Goal: Task Accomplishment & Management: Manage account settings

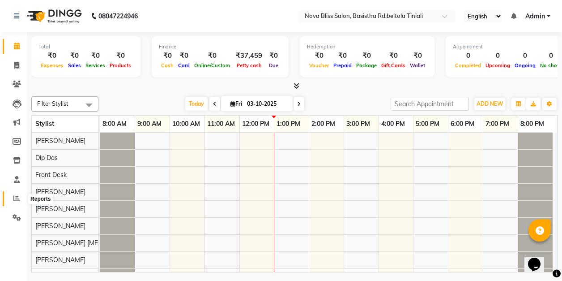
click at [21, 200] on span at bounding box center [17, 198] width 16 height 10
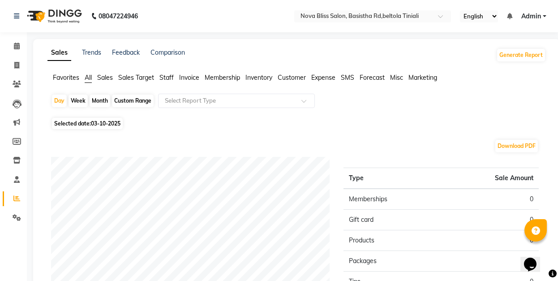
click at [99, 97] on div "Month" at bounding box center [100, 100] width 21 height 13
select select "10"
select select "2025"
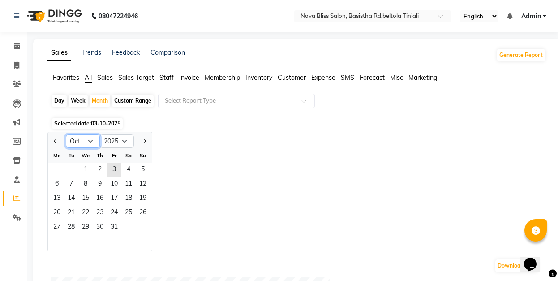
click at [89, 138] on select "Jan Feb Mar Apr May Jun [DATE] Aug Sep Oct Nov Dec" at bounding box center [83, 140] width 34 height 13
select select "9"
click at [66, 134] on select "Jan Feb Mar Apr May Jun [DATE] Aug Sep Oct Nov Dec" at bounding box center [83, 140] width 34 height 13
click at [51, 172] on span "1" at bounding box center [57, 170] width 14 height 14
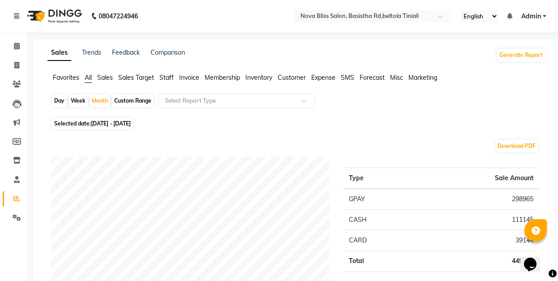
click at [166, 75] on span "Staff" at bounding box center [166, 77] width 14 height 8
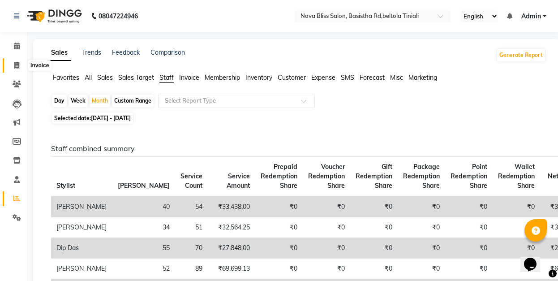
click at [16, 68] on icon at bounding box center [16, 65] width 5 height 7
select select "service"
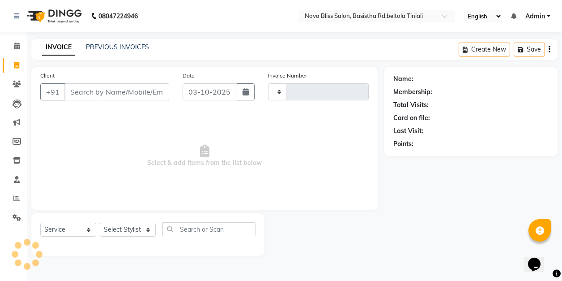
type input "1080"
select select "6211"
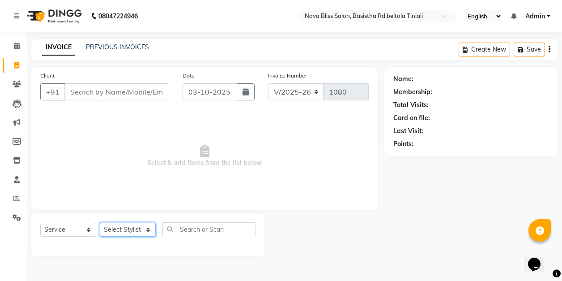
click at [148, 231] on select "Select Stylist [PERSON_NAME] [PERSON_NAME] [PERSON_NAME] Dip [PERSON_NAME] jara…" at bounding box center [128, 229] width 56 height 14
select select "89432"
click at [100, 222] on select "Select Stylist [PERSON_NAME] [PERSON_NAME] [PERSON_NAME] Dip [PERSON_NAME] jara…" at bounding box center [128, 229] width 56 height 14
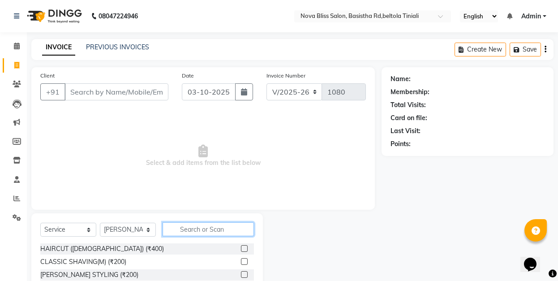
click at [192, 227] on input "text" at bounding box center [207, 229] width 91 height 14
click at [241, 247] on label at bounding box center [244, 248] width 7 height 7
click at [241, 247] on input "checkbox" at bounding box center [244, 249] width 6 height 6
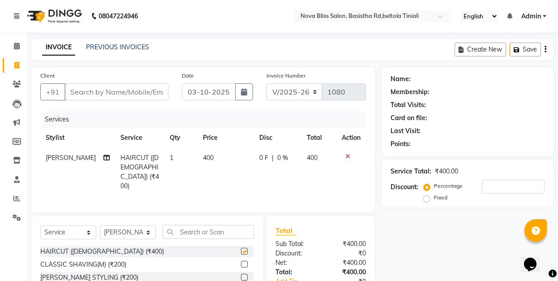
checkbox input "false"
click at [127, 89] on input "Client" at bounding box center [116, 91] width 104 height 17
type input "8"
type input "0"
type input "8723803984"
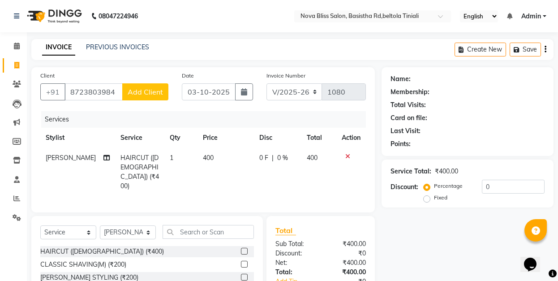
click at [140, 91] on span "Add Client" at bounding box center [145, 91] width 35 height 9
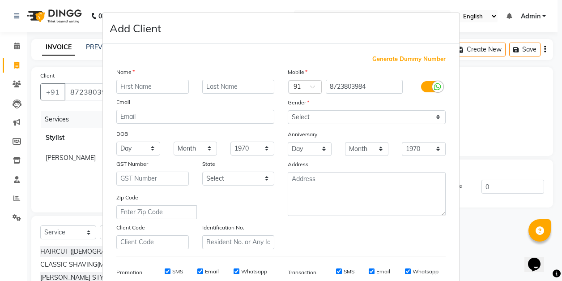
click at [139, 88] on input "text" at bounding box center [152, 87] width 73 height 14
click at [139, 88] on input "gogoan" at bounding box center [152, 87] width 73 height 14
type input "gogou"
click at [235, 87] on input "text" at bounding box center [238, 87] width 73 height 14
type input "simte"
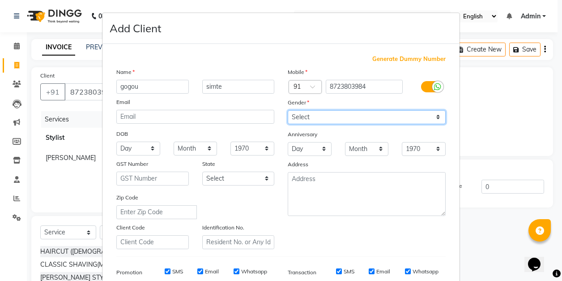
click at [439, 117] on select "Select [DEMOGRAPHIC_DATA] [DEMOGRAPHIC_DATA] Other Prefer Not To Say" at bounding box center [367, 117] width 158 height 14
select select "[DEMOGRAPHIC_DATA]"
click at [288, 110] on select "Select [DEMOGRAPHIC_DATA] [DEMOGRAPHIC_DATA] Other Prefer Not To Say" at bounding box center [367, 117] width 158 height 14
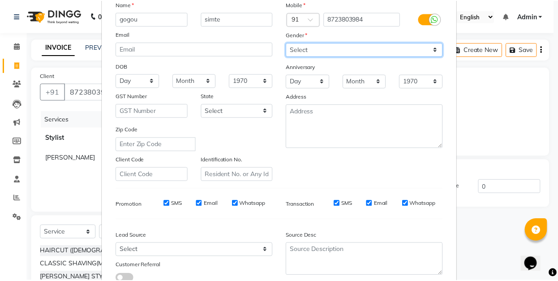
scroll to position [131, 0]
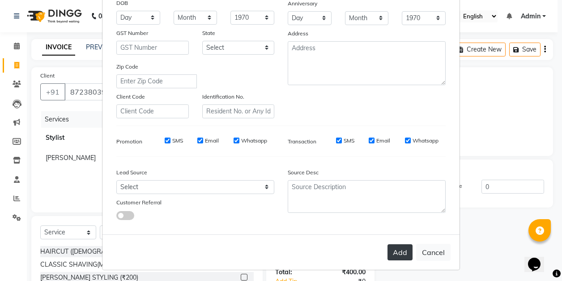
click at [397, 253] on button "Add" at bounding box center [400, 252] width 25 height 16
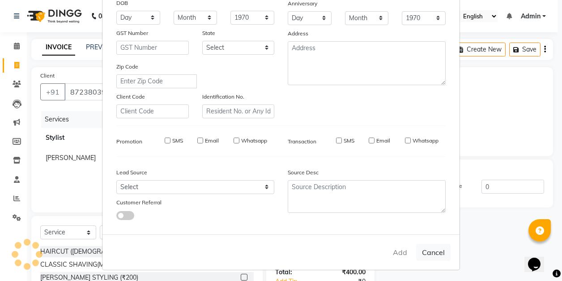
select select
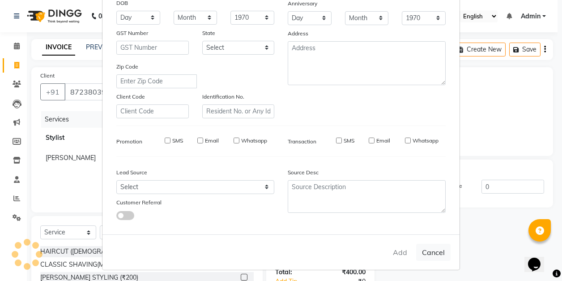
select select
checkbox input "false"
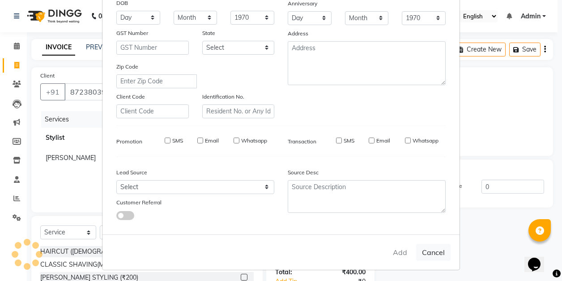
checkbox input "false"
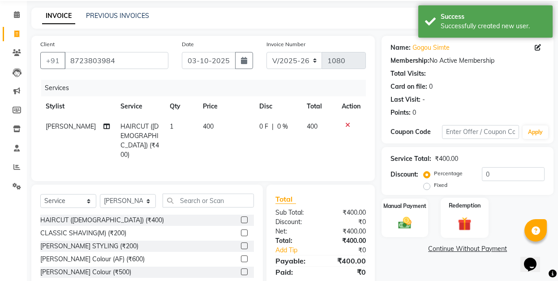
scroll to position [77, 0]
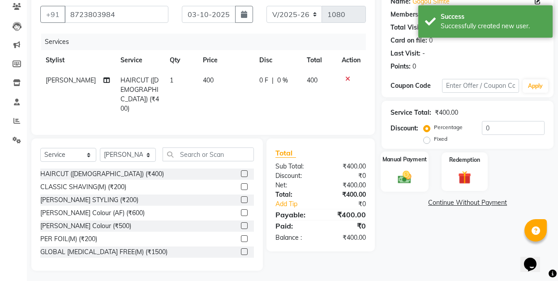
click at [409, 176] on img at bounding box center [404, 177] width 22 height 16
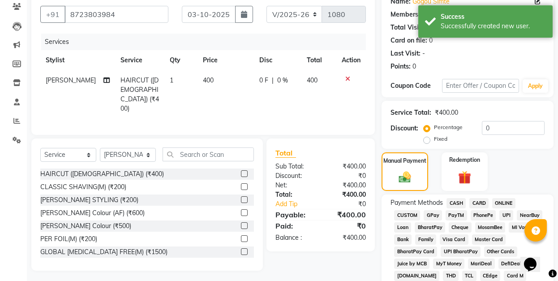
click at [457, 202] on span "CASH" at bounding box center [455, 203] width 19 height 10
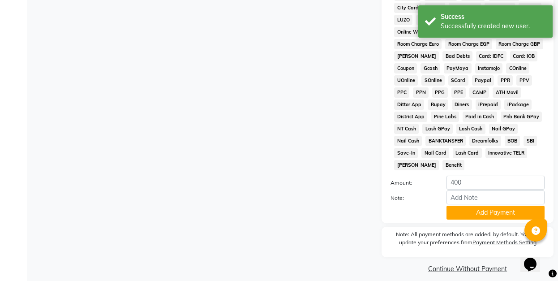
scroll to position [440, 0]
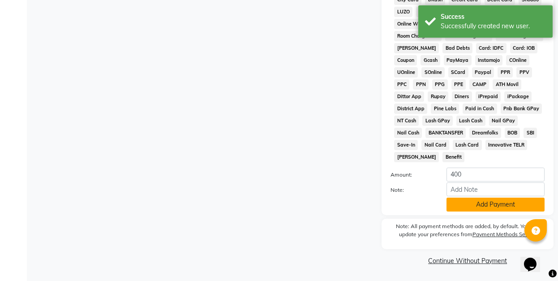
click at [491, 202] on button "Add Payment" at bounding box center [495, 204] width 98 height 14
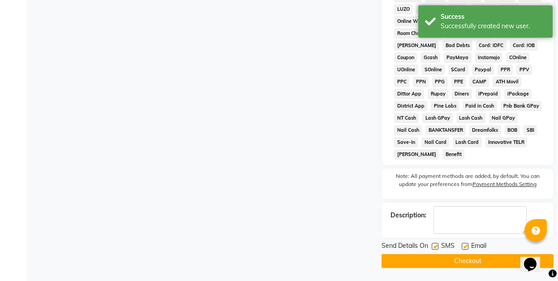
click at [491, 265] on button "Checkout" at bounding box center [467, 261] width 172 height 14
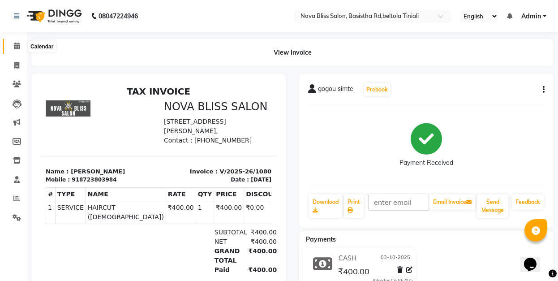
click at [16, 44] on icon at bounding box center [17, 46] width 6 height 7
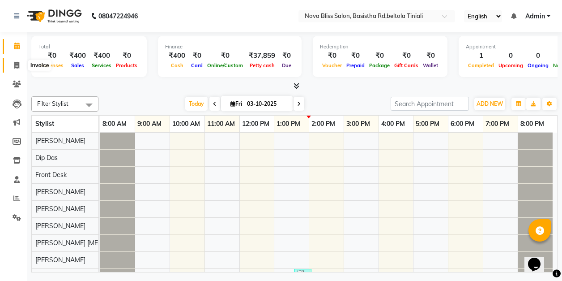
click at [14, 66] on icon at bounding box center [16, 65] width 5 height 7
select select "service"
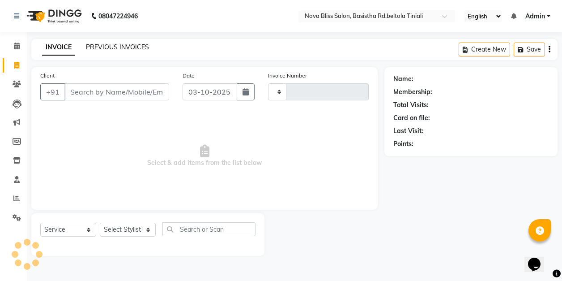
type input "1081"
select select "6211"
click at [20, 65] on span at bounding box center [17, 65] width 16 height 10
select select "service"
type input "1081"
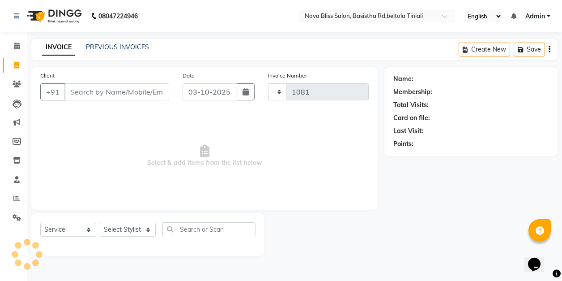
select select "6211"
click at [18, 44] on icon at bounding box center [17, 46] width 6 height 7
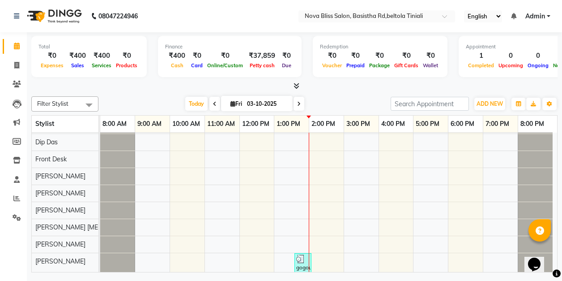
scroll to position [19, 0]
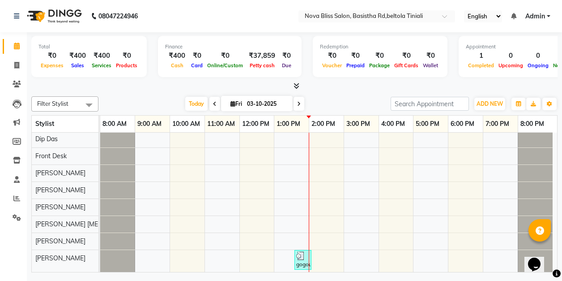
click at [213, 102] on icon at bounding box center [215, 103] width 4 height 5
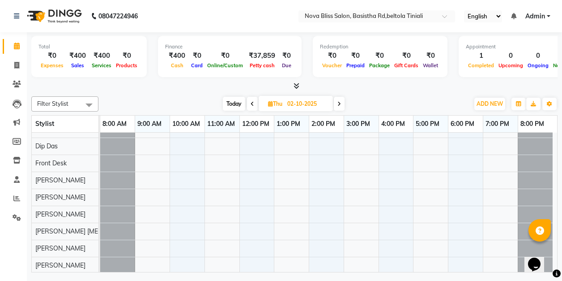
click at [250, 99] on span at bounding box center [252, 104] width 11 height 14
click at [250, 103] on icon at bounding box center [252, 103] width 4 height 5
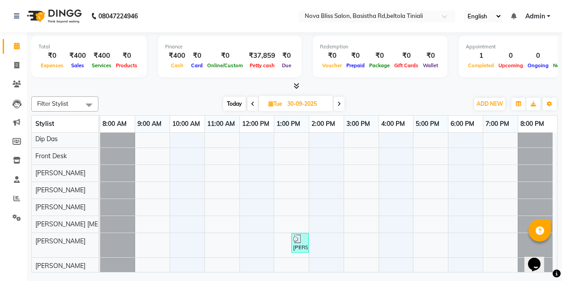
click at [339, 101] on icon at bounding box center [339, 103] width 4 height 5
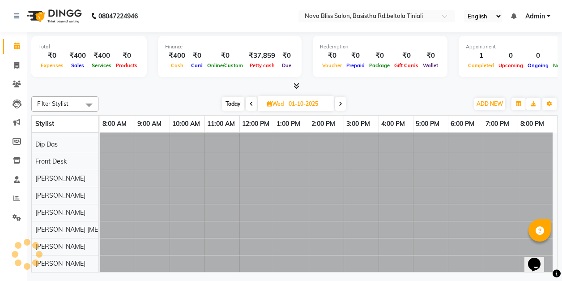
scroll to position [12, 0]
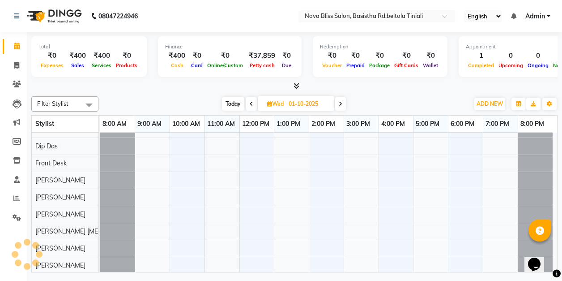
click at [339, 101] on icon at bounding box center [341, 103] width 4 height 5
click at [339, 101] on icon at bounding box center [339, 103] width 4 height 5
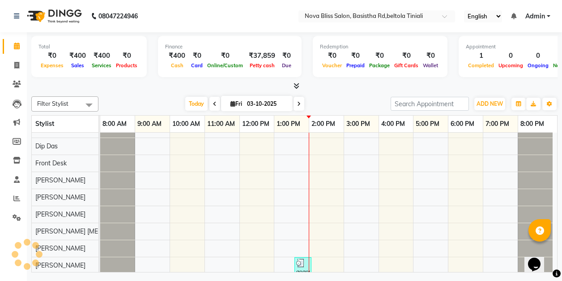
scroll to position [19, 0]
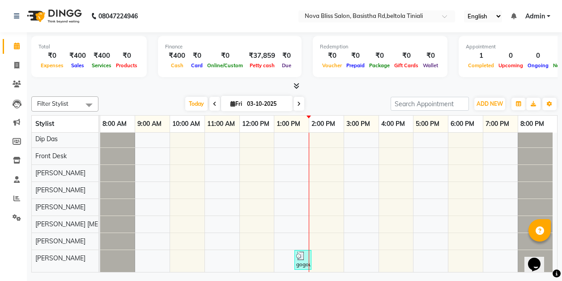
click at [298, 102] on icon at bounding box center [299, 103] width 4 height 5
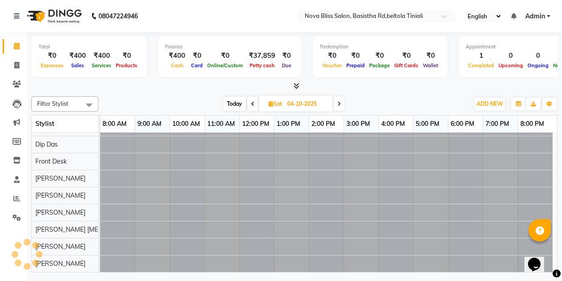
scroll to position [12, 0]
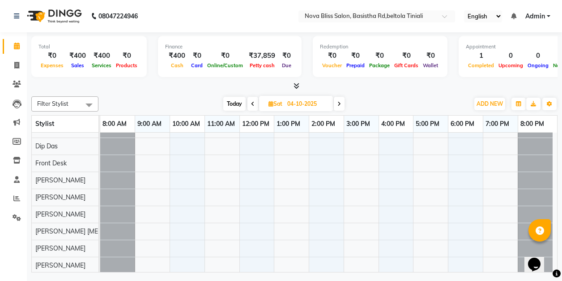
click at [252, 101] on icon at bounding box center [253, 103] width 4 height 5
type input "03-10-2025"
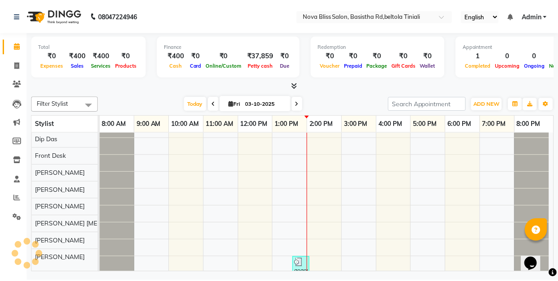
scroll to position [19, 0]
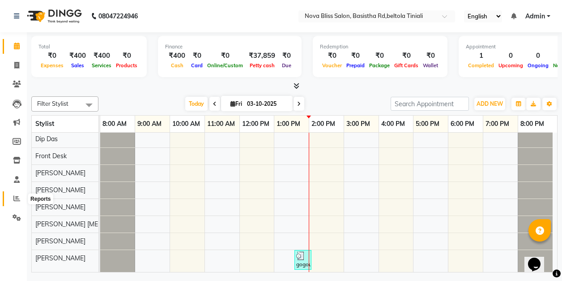
click at [16, 200] on icon at bounding box center [16, 198] width 7 height 7
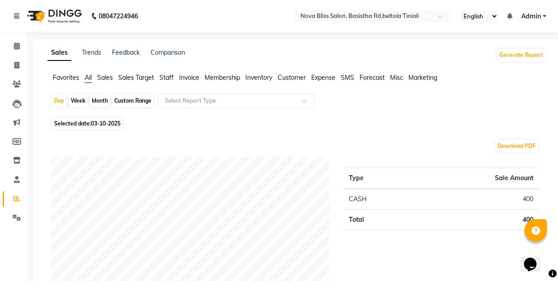
click at [96, 100] on div "Month" at bounding box center [100, 100] width 21 height 13
select select "10"
select select "2025"
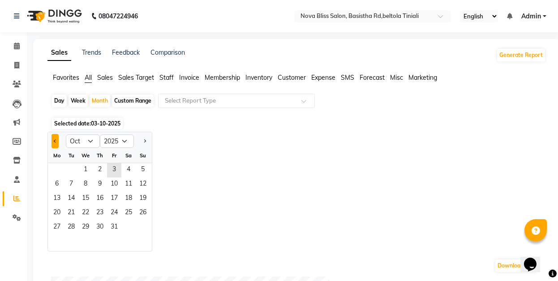
click at [55, 141] on span "Previous month" at bounding box center [55, 140] width 3 height 3
select select "9"
click at [57, 166] on span "1" at bounding box center [57, 170] width 14 height 14
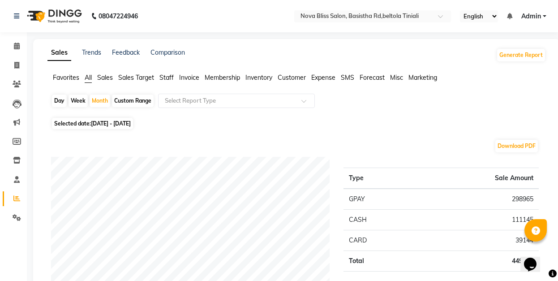
click at [164, 77] on span "Staff" at bounding box center [166, 77] width 14 height 8
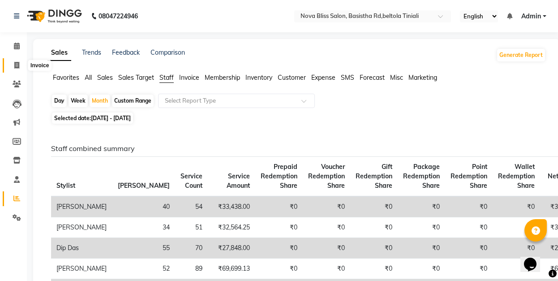
click at [14, 64] on icon at bounding box center [16, 65] width 5 height 7
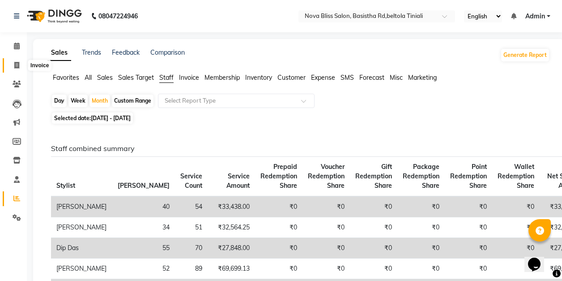
select select "6211"
select select "service"
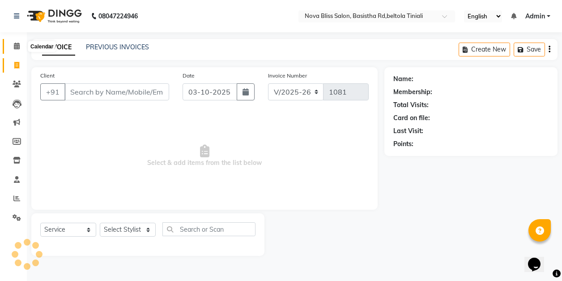
click at [18, 43] on icon at bounding box center [17, 46] width 6 height 7
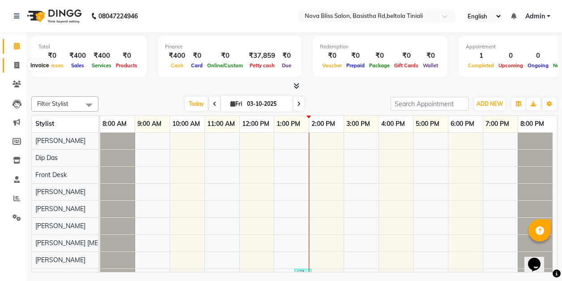
click at [15, 64] on icon at bounding box center [16, 65] width 5 height 7
select select "service"
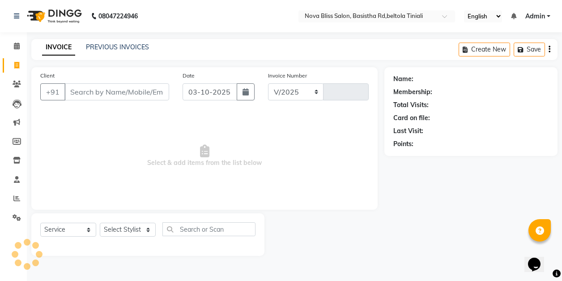
select select "6211"
type input "1081"
click at [15, 45] on icon at bounding box center [17, 46] width 6 height 7
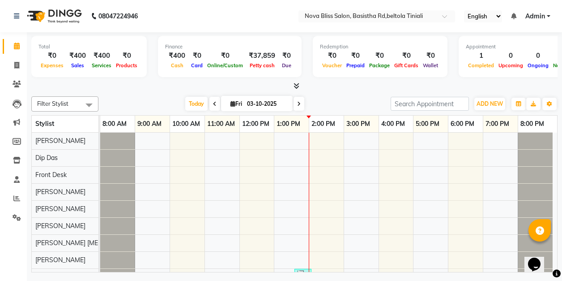
click at [213, 105] on icon at bounding box center [215, 103] width 4 height 5
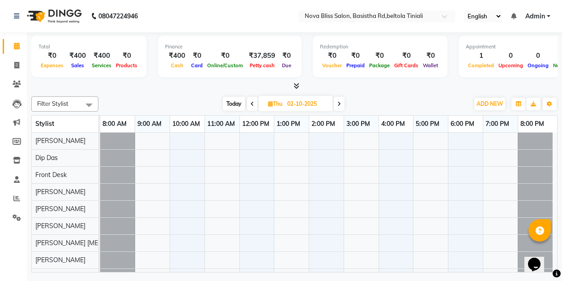
click at [337, 104] on span at bounding box center [339, 104] width 11 height 14
type input "03-10-2025"
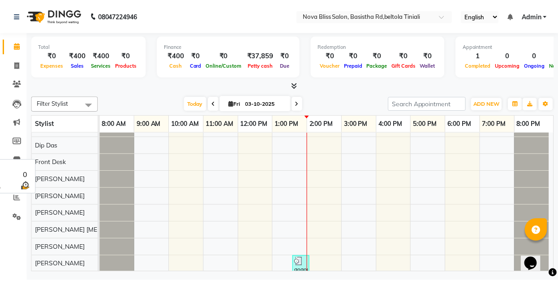
scroll to position [19, 0]
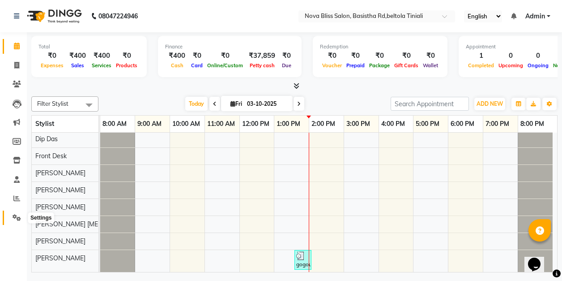
click at [17, 217] on icon at bounding box center [17, 217] width 9 height 7
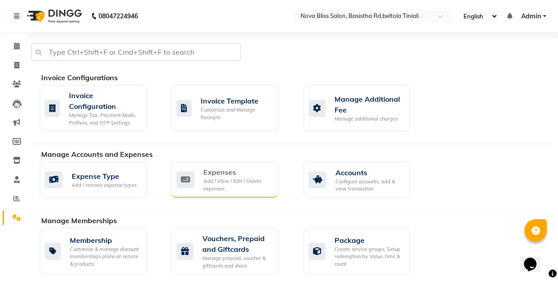
click at [226, 180] on div "Add / View / Edit / Delete expenses" at bounding box center [237, 184] width 68 height 15
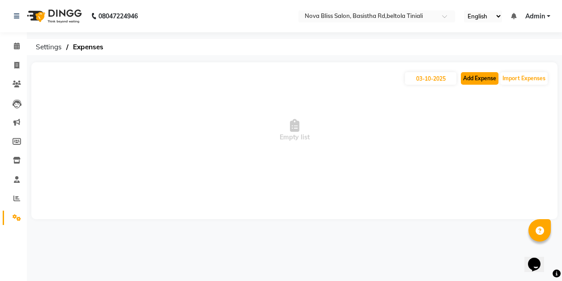
click at [480, 76] on button "Add Expense" at bounding box center [480, 78] width 38 height 13
select select "1"
select select "5200"
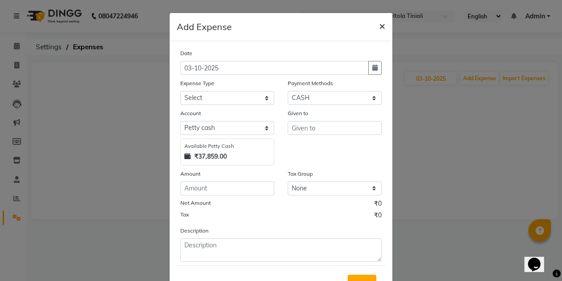
click at [380, 25] on span "×" at bounding box center [382, 25] width 6 height 13
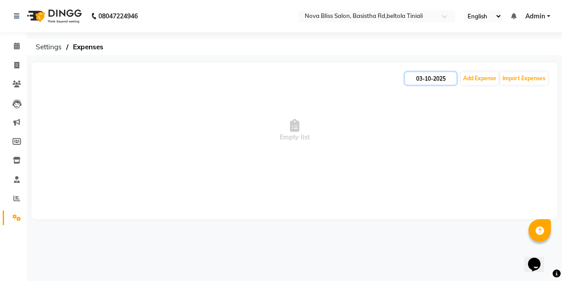
click at [428, 77] on input "03-10-2025" at bounding box center [430, 78] width 51 height 13
select select "10"
select select "2025"
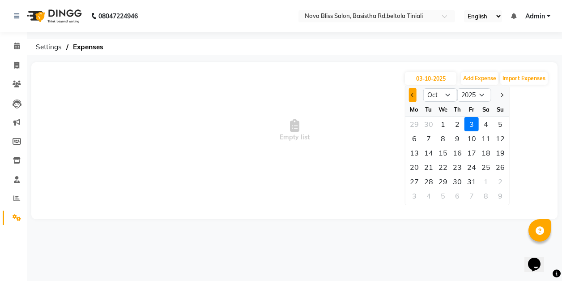
click at [412, 95] on span "Previous month" at bounding box center [413, 95] width 4 height 4
select select "9"
click at [488, 138] on div "13" at bounding box center [486, 138] width 14 height 14
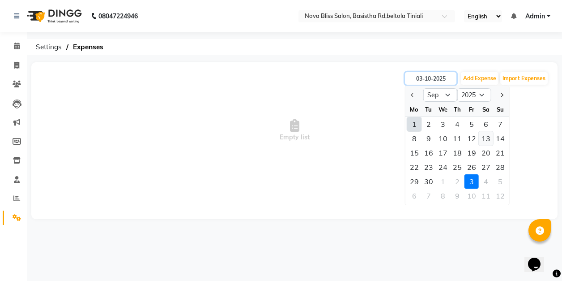
type input "13-09-2025"
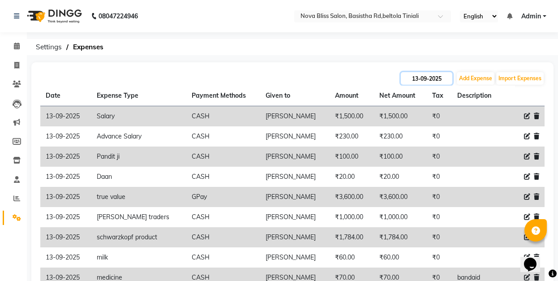
click at [435, 78] on input "13-09-2025" at bounding box center [426, 78] width 51 height 13
select select "9"
select select "2025"
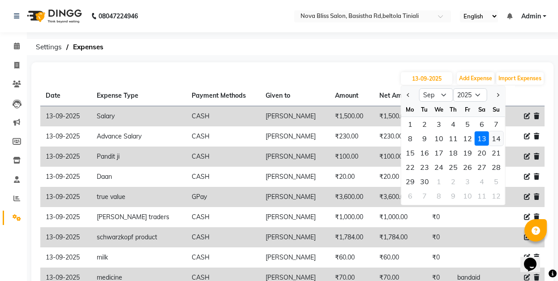
click at [495, 139] on div "14" at bounding box center [496, 138] width 14 height 14
type input "[DATE]"
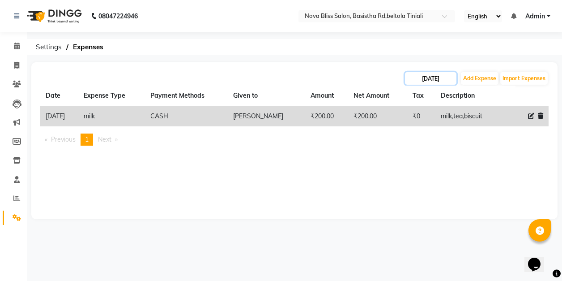
click at [436, 78] on input "[DATE]" at bounding box center [430, 78] width 51 height 13
select select "9"
select select "2025"
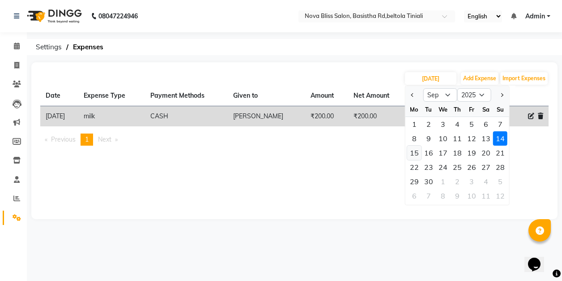
click at [412, 152] on div "15" at bounding box center [414, 152] width 14 height 14
type input "[DATE]"
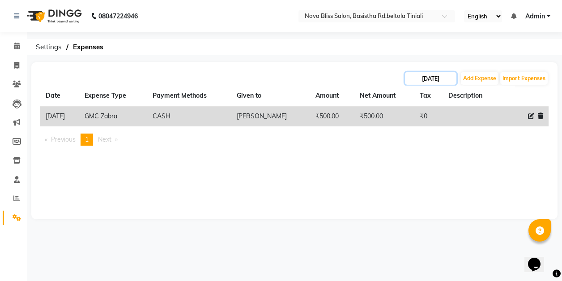
click at [430, 78] on input "[DATE]" at bounding box center [430, 78] width 51 height 13
select select "9"
select select "2025"
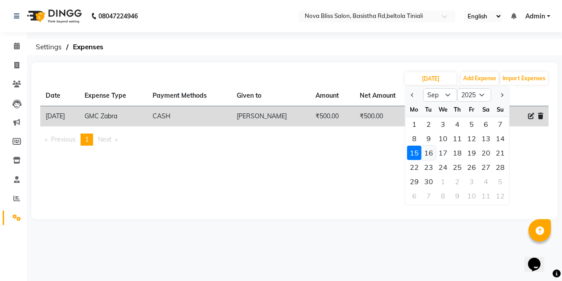
click at [427, 153] on div "16" at bounding box center [429, 152] width 14 height 14
type input "16-09-2025"
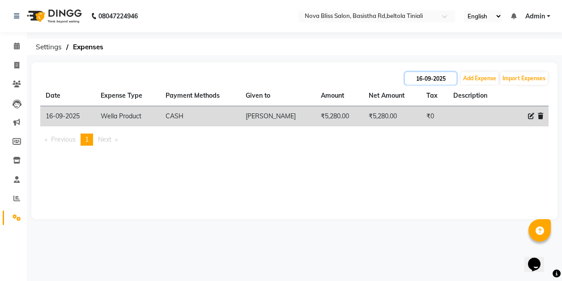
click at [425, 74] on input "16-09-2025" at bounding box center [430, 78] width 51 height 13
select select "9"
select select "2025"
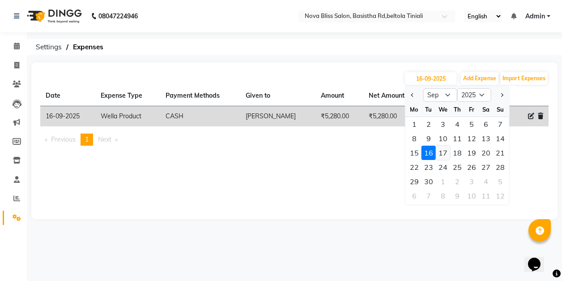
click at [443, 154] on div "17" at bounding box center [443, 152] width 14 height 14
type input "[DATE]"
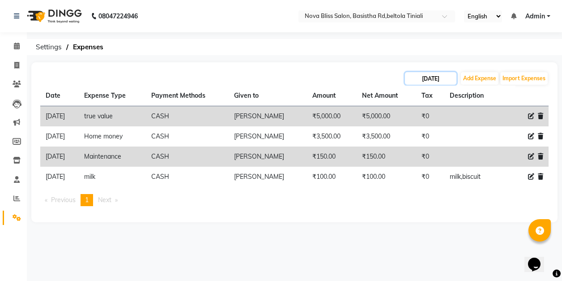
click at [431, 79] on input "[DATE]" at bounding box center [430, 78] width 51 height 13
select select "9"
select select "2025"
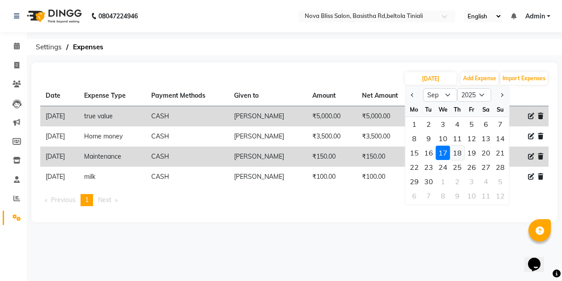
click at [458, 154] on div "18" at bounding box center [457, 152] width 14 height 14
type input "[DATE]"
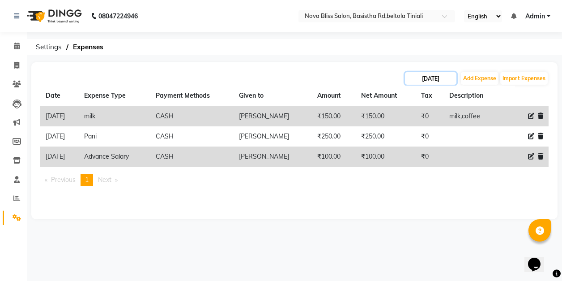
click at [445, 80] on input "[DATE]" at bounding box center [430, 78] width 51 height 13
select select "9"
select select "2025"
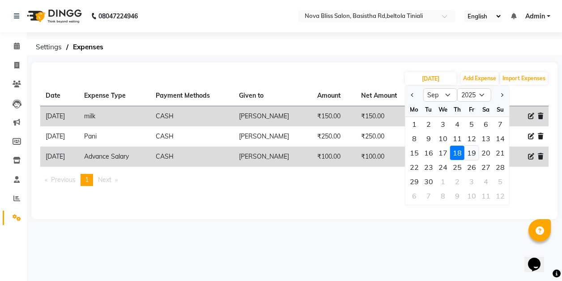
click at [472, 153] on div "19" at bounding box center [472, 152] width 14 height 14
type input "19-09-2025"
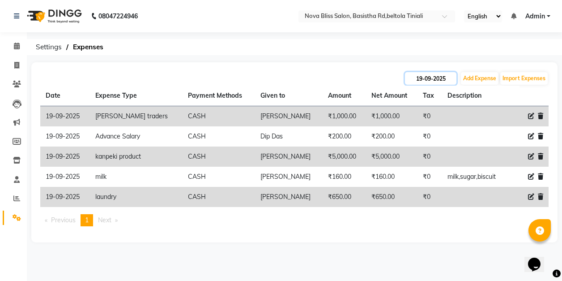
click at [427, 76] on input "19-09-2025" at bounding box center [430, 78] width 51 height 13
select select "9"
select select "2025"
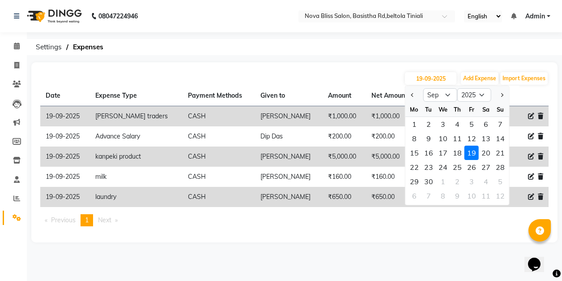
click at [487, 154] on div "20" at bounding box center [486, 152] width 14 height 14
type input "20-09-2025"
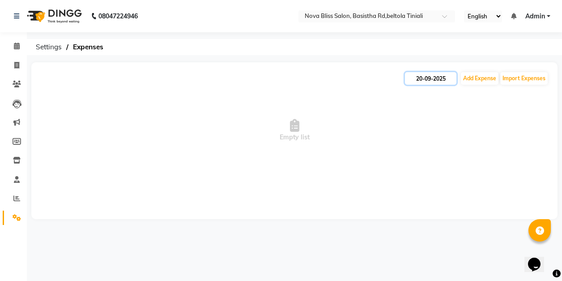
click at [448, 80] on input "20-09-2025" at bounding box center [430, 78] width 51 height 13
select select "9"
select select "2025"
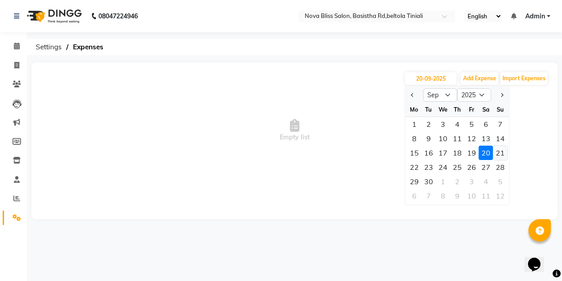
click at [498, 151] on div "21" at bounding box center [500, 152] width 14 height 14
type input "[DATE]"
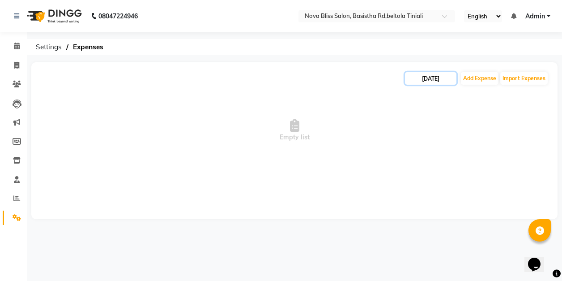
click at [449, 77] on input "[DATE]" at bounding box center [430, 78] width 51 height 13
select select "9"
select select "2025"
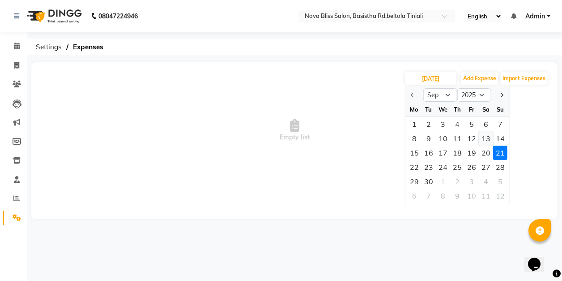
click at [487, 140] on div "13" at bounding box center [486, 138] width 14 height 14
type input "13-09-2025"
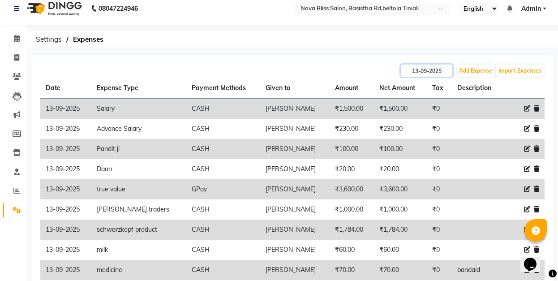
scroll to position [30, 0]
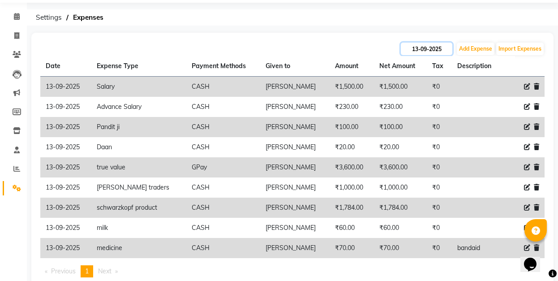
click at [432, 48] on input "13-09-2025" at bounding box center [426, 49] width 51 height 13
select select "9"
select select "2025"
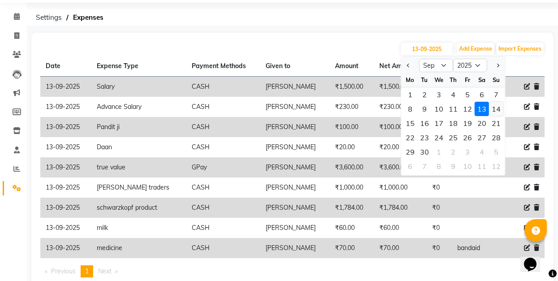
click at [496, 107] on div "14" at bounding box center [496, 109] width 14 height 14
type input "[DATE]"
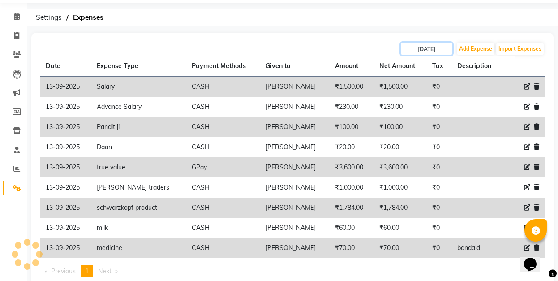
scroll to position [0, 0]
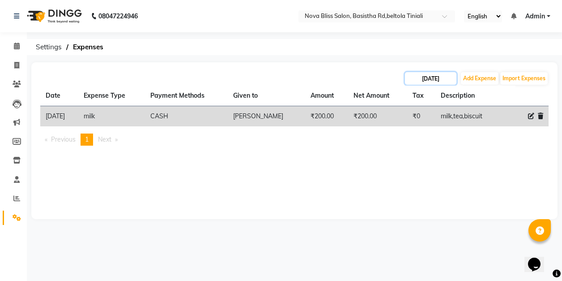
click at [442, 79] on input "[DATE]" at bounding box center [430, 78] width 51 height 13
select select "9"
select select "2025"
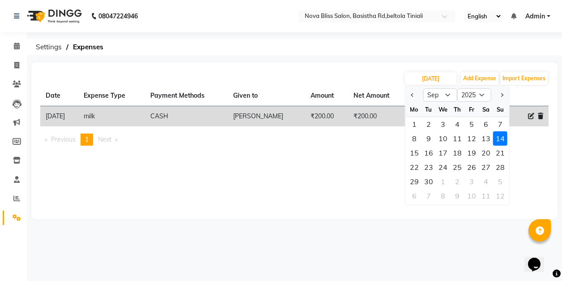
click at [415, 150] on div "15" at bounding box center [414, 152] width 14 height 14
type input "[DATE]"
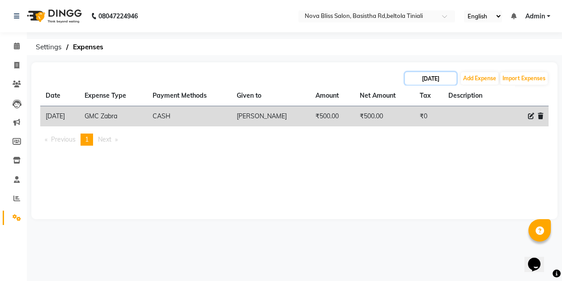
click at [422, 80] on input "[DATE]" at bounding box center [430, 78] width 51 height 13
select select "9"
select select "2025"
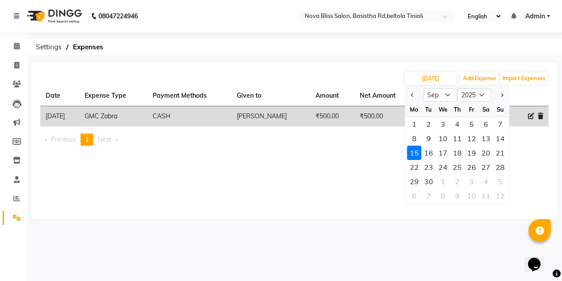
click at [431, 153] on div "16" at bounding box center [429, 152] width 14 height 14
type input "16-09-2025"
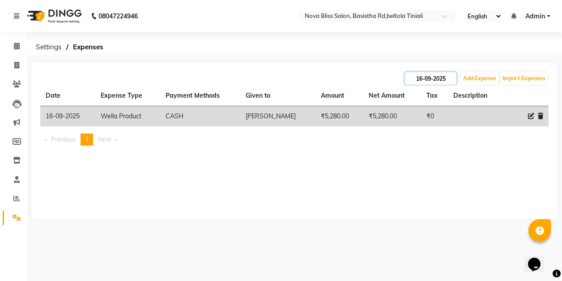
click at [432, 76] on input "16-09-2025" at bounding box center [430, 78] width 51 height 13
select select "9"
select select "2025"
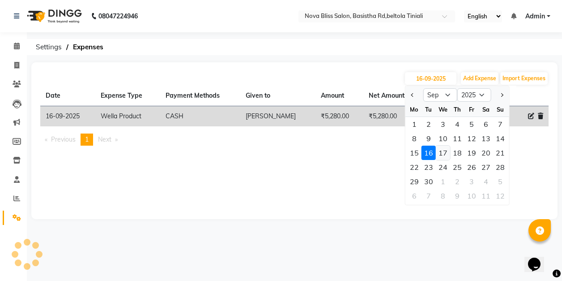
click at [444, 153] on div "17" at bounding box center [443, 152] width 14 height 14
type input "[DATE]"
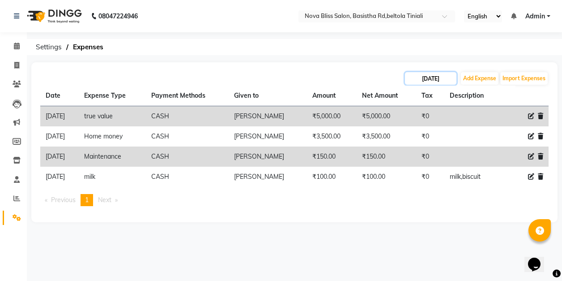
click at [426, 79] on input "[DATE]" at bounding box center [430, 78] width 51 height 13
select select "9"
select select "2025"
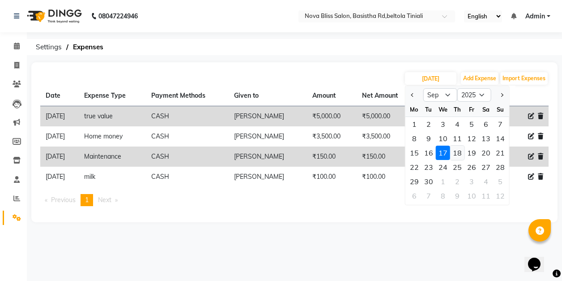
click at [461, 154] on div "18" at bounding box center [457, 152] width 14 height 14
type input "[DATE]"
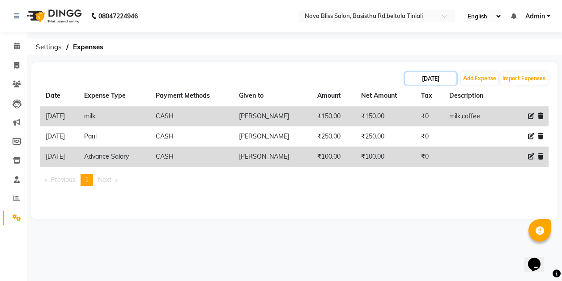
click at [431, 80] on input "[DATE]" at bounding box center [430, 78] width 51 height 13
select select "9"
select select "2025"
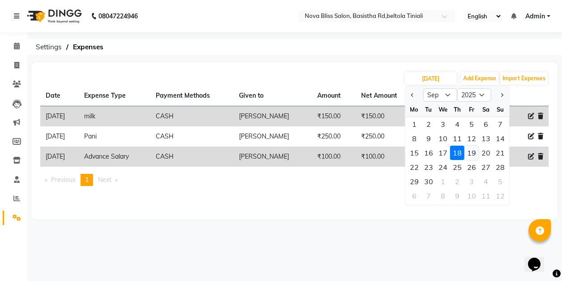
click at [470, 154] on div "19" at bounding box center [472, 152] width 14 height 14
type input "19-09-2025"
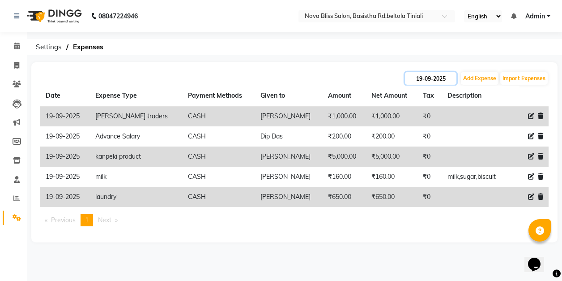
click at [441, 75] on input "19-09-2025" at bounding box center [430, 78] width 51 height 13
select select "9"
select select "2025"
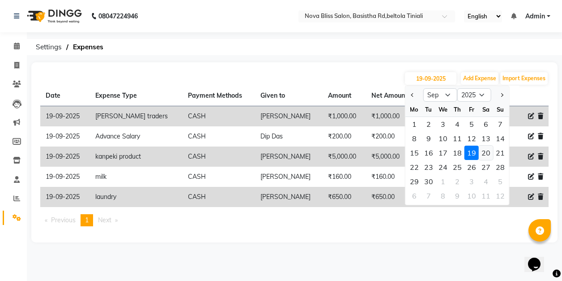
click at [485, 153] on div "20" at bounding box center [486, 152] width 14 height 14
type input "20-09-2025"
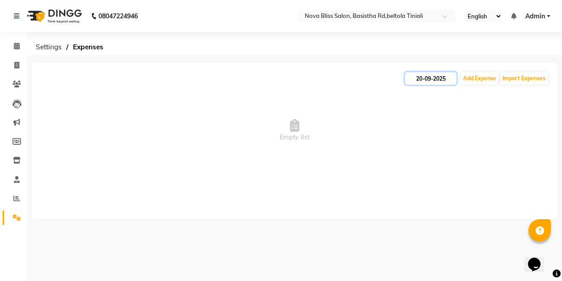
click at [447, 80] on input "20-09-2025" at bounding box center [430, 78] width 51 height 13
select select "9"
select select "2025"
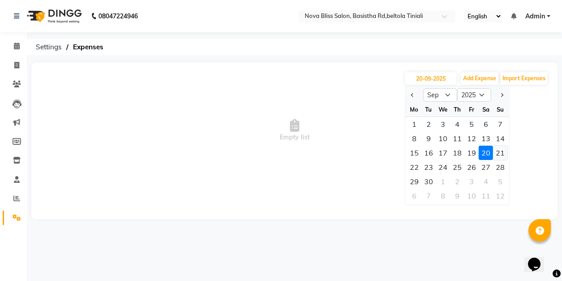
click at [502, 150] on div "21" at bounding box center [500, 152] width 14 height 14
type input "[DATE]"
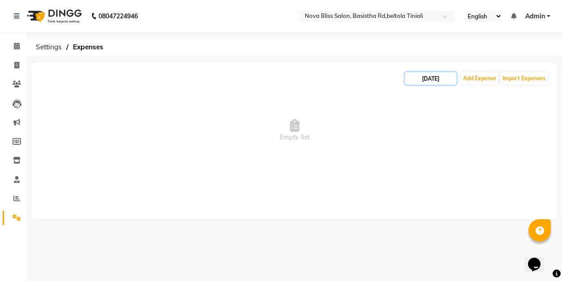
drag, startPoint x: 438, startPoint y: 74, endPoint x: 439, endPoint y: 80, distance: 5.7
click at [439, 77] on input "[DATE]" at bounding box center [430, 78] width 51 height 13
select select "9"
select select "2025"
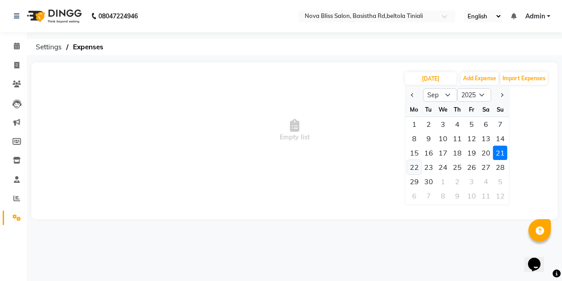
click at [417, 167] on div "22" at bounding box center [414, 167] width 14 height 14
type input "[DATE]"
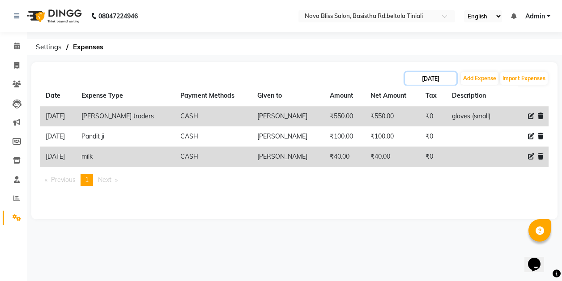
click at [429, 76] on input "[DATE]" at bounding box center [430, 78] width 51 height 13
select select "9"
select select "2025"
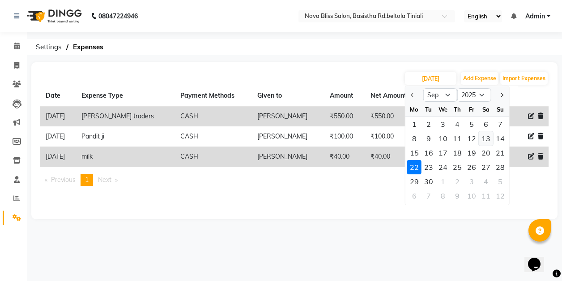
click at [487, 139] on div "13" at bounding box center [486, 138] width 14 height 14
type input "13-09-2025"
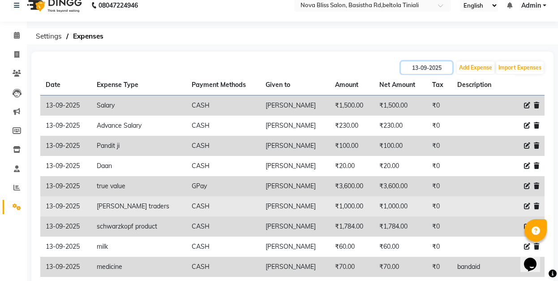
scroll to position [30, 0]
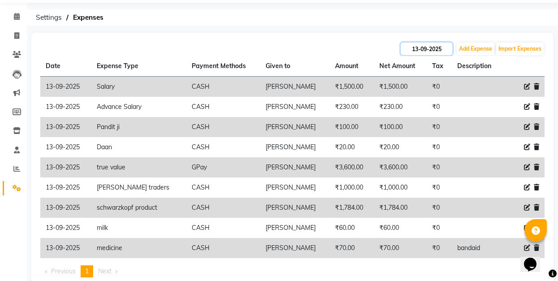
click at [420, 47] on input "13-09-2025" at bounding box center [426, 49] width 51 height 13
select select "9"
select select "2025"
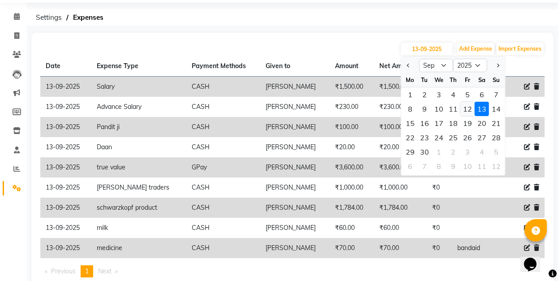
click at [469, 107] on div "12" at bounding box center [467, 109] width 14 height 14
type input "[DATE]"
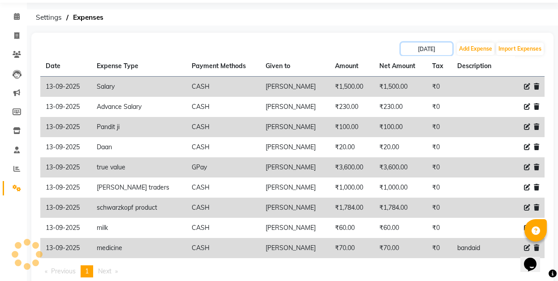
scroll to position [0, 0]
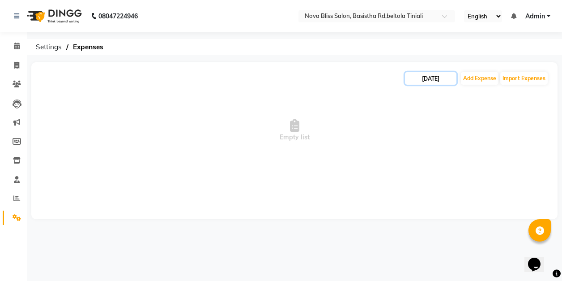
click at [448, 75] on input "[DATE]" at bounding box center [430, 78] width 51 height 13
select select "9"
select select "2025"
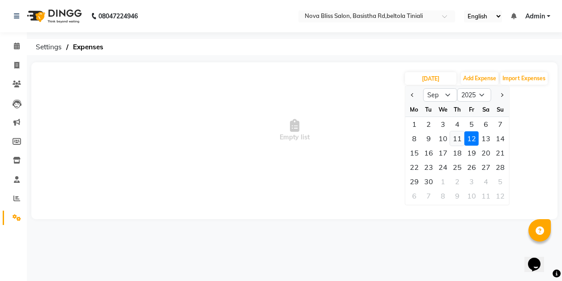
click at [457, 138] on div "11" at bounding box center [457, 138] width 14 height 14
type input "[DATE]"
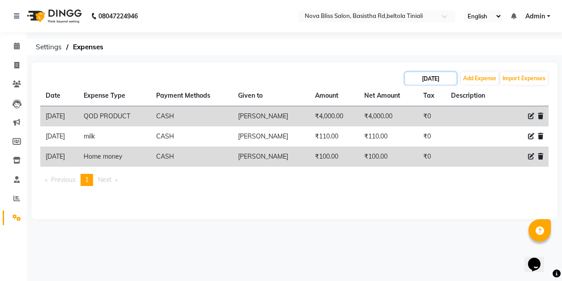
click at [427, 77] on input "[DATE]" at bounding box center [430, 78] width 51 height 13
select select "9"
select select "2025"
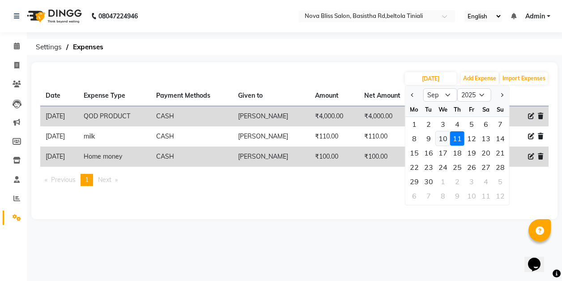
click at [441, 141] on div "10" at bounding box center [443, 138] width 14 height 14
type input "10-09-2025"
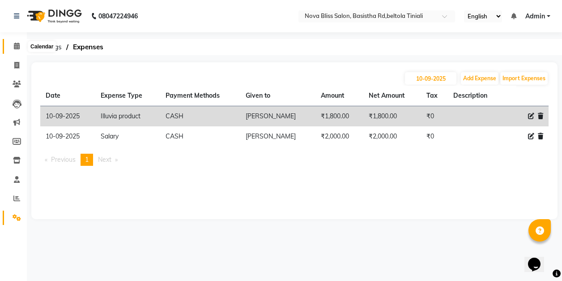
click at [17, 44] on icon at bounding box center [17, 46] width 6 height 7
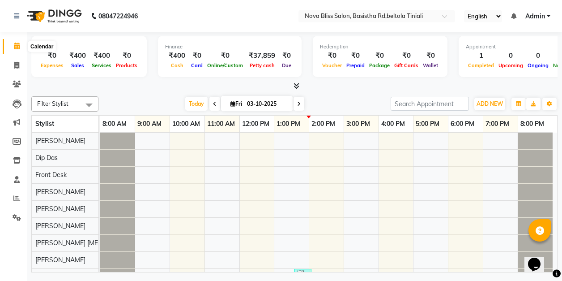
click at [16, 46] on icon at bounding box center [17, 46] width 6 height 7
click at [17, 64] on icon at bounding box center [16, 65] width 5 height 7
select select "service"
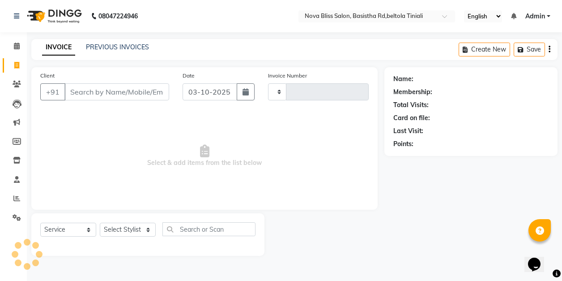
type input "1081"
select select "6211"
click at [90, 93] on input "Client" at bounding box center [116, 91] width 105 height 17
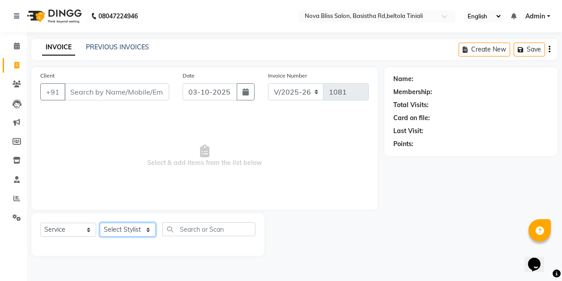
click at [146, 230] on select "Select Stylist [PERSON_NAME] [PERSON_NAME] [PERSON_NAME] Dip [PERSON_NAME] jara…" at bounding box center [128, 229] width 56 height 14
select select "85231"
click at [100, 222] on select "Select Stylist [PERSON_NAME] [PERSON_NAME] [PERSON_NAME] Dip [PERSON_NAME] jara…" at bounding box center [128, 229] width 56 height 14
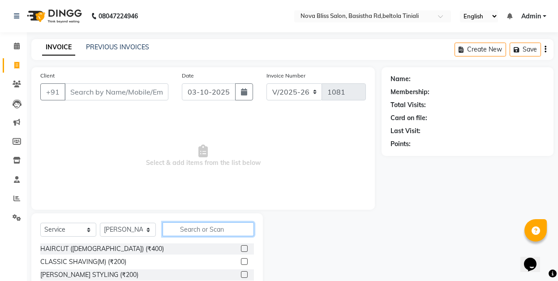
click at [187, 229] on input "text" at bounding box center [207, 229] width 91 height 14
type input "thr"
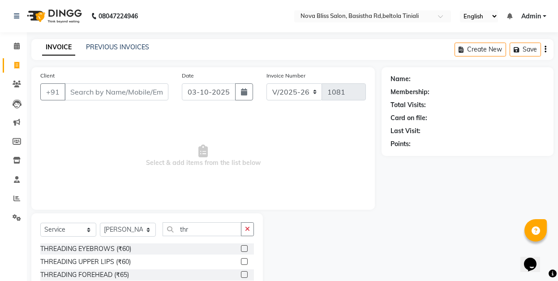
click at [241, 249] on label at bounding box center [244, 248] width 7 height 7
click at [241, 249] on input "checkbox" at bounding box center [244, 249] width 6 height 6
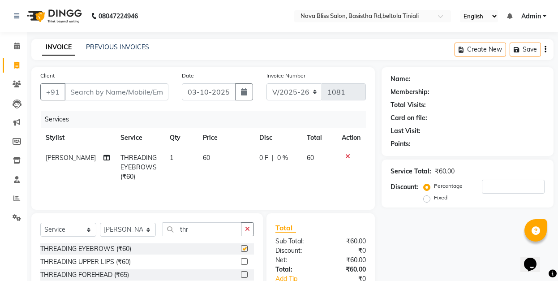
checkbox input "false"
click at [241, 260] on label at bounding box center [244, 261] width 7 height 7
click at [241, 260] on input "checkbox" at bounding box center [244, 262] width 6 height 6
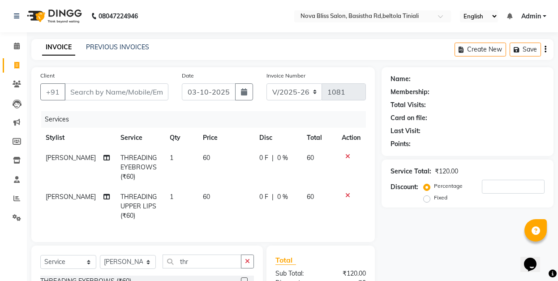
checkbox input "false"
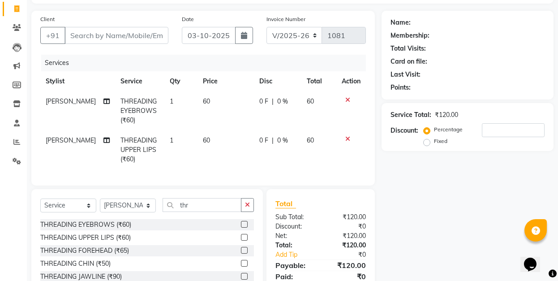
scroll to position [60, 0]
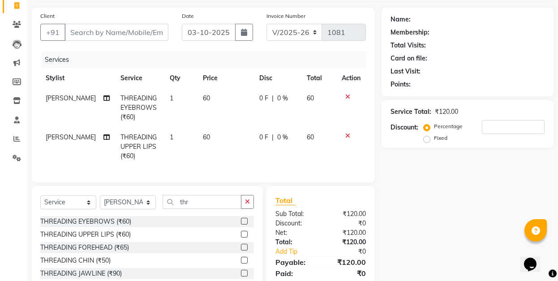
click at [241, 262] on label at bounding box center [244, 259] width 7 height 7
click at [241, 262] on input "checkbox" at bounding box center [244, 260] width 6 height 6
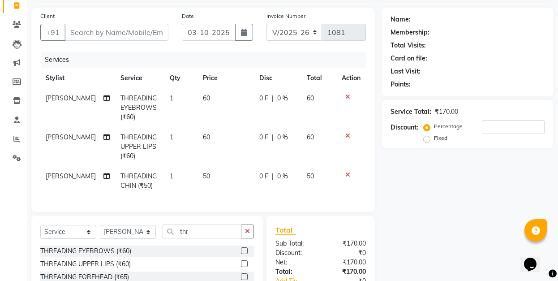
checkbox input "false"
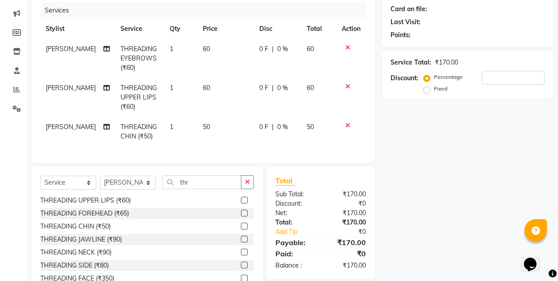
scroll to position [119, 0]
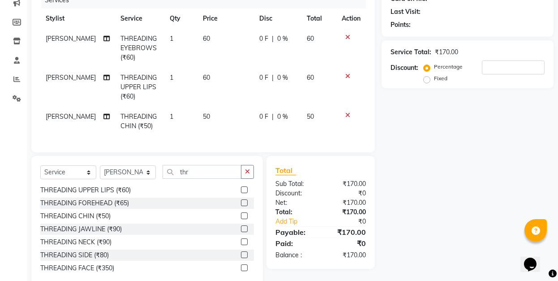
click at [241, 245] on label at bounding box center [244, 241] width 7 height 7
click at [241, 245] on input "checkbox" at bounding box center [244, 242] width 6 height 6
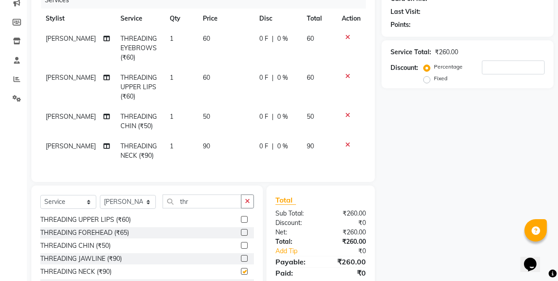
checkbox input "false"
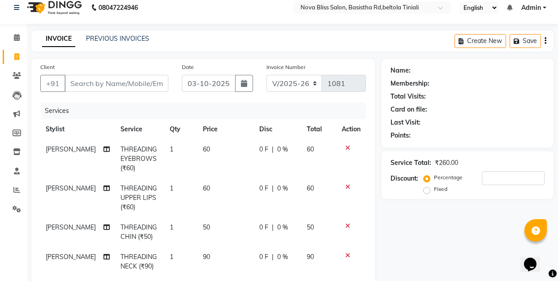
scroll to position [0, 0]
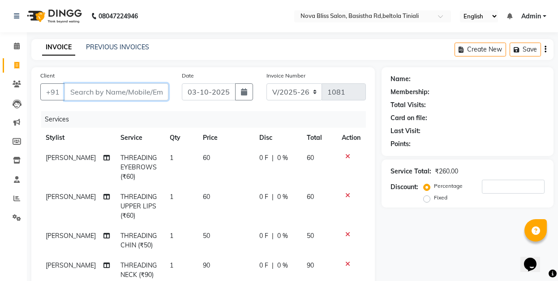
click at [79, 91] on input "Client" at bounding box center [116, 91] width 104 height 17
click at [106, 91] on input "Client" at bounding box center [116, 91] width 104 height 17
click at [135, 92] on input "Client" at bounding box center [116, 91] width 104 height 17
click at [87, 89] on input "Client" at bounding box center [116, 91] width 104 height 17
type input "g"
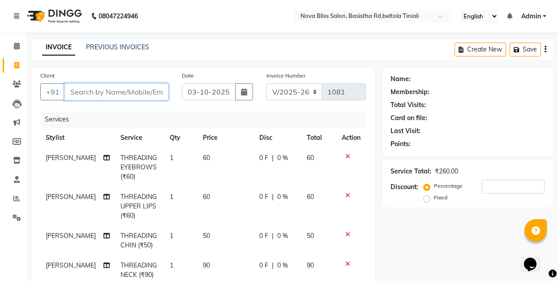
type input "0"
type input "g"
click at [72, 94] on input "Client" at bounding box center [116, 91] width 104 height 17
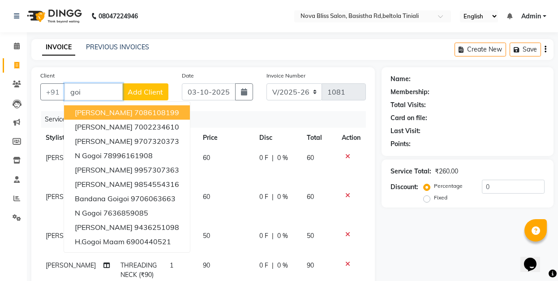
click at [90, 92] on input "goi" at bounding box center [93, 91] width 58 height 17
type input "g"
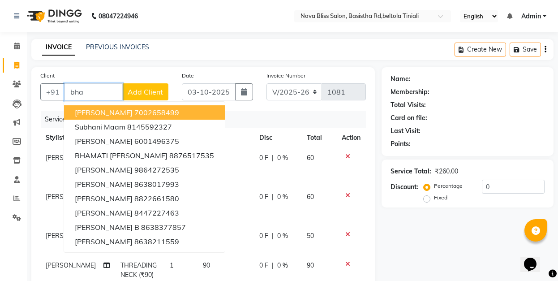
click at [97, 90] on input "bha" at bounding box center [93, 91] width 58 height 17
type input "b"
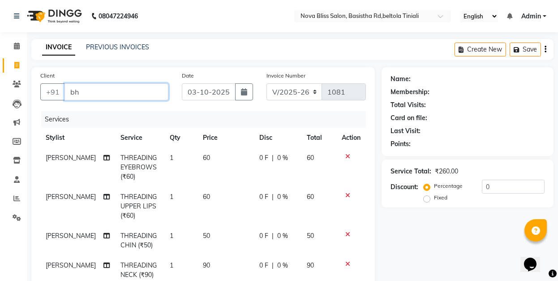
type input "b"
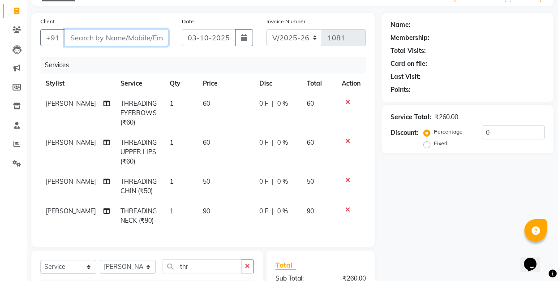
scroll to position [54, 0]
click at [110, 38] on input "Client" at bounding box center [116, 38] width 104 height 17
click at [122, 35] on input "Client" at bounding box center [116, 38] width 104 height 17
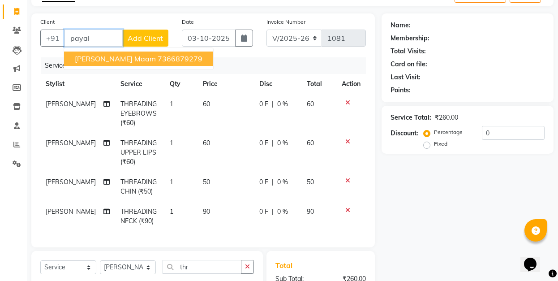
click at [158, 59] on ngb-highlight "7366879279" at bounding box center [180, 58] width 45 height 9
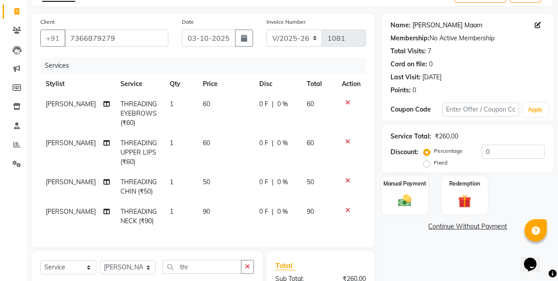
click at [432, 26] on link "[PERSON_NAME] Maam" at bounding box center [447, 25] width 70 height 9
click at [114, 37] on input "7366879279" at bounding box center [116, 38] width 104 height 17
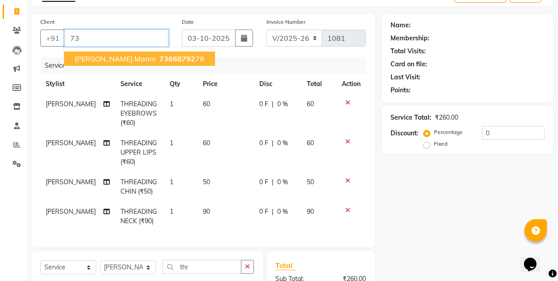
type input "7"
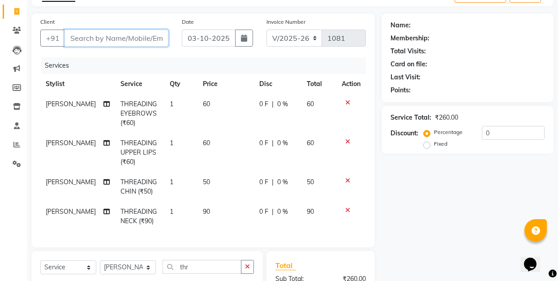
click at [109, 40] on input "Client" at bounding box center [116, 38] width 104 height 17
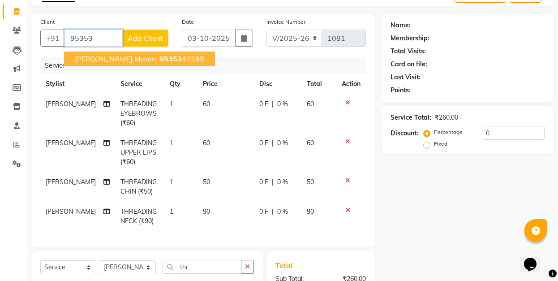
click at [159, 57] on span "95353" at bounding box center [170, 58] width 22 height 9
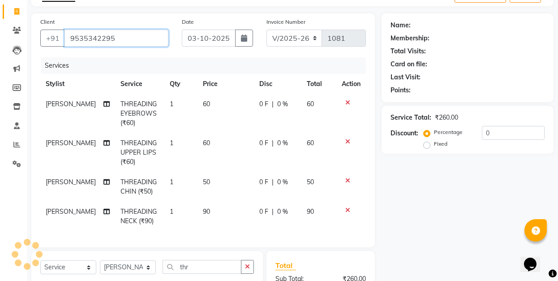
type input "9535342295"
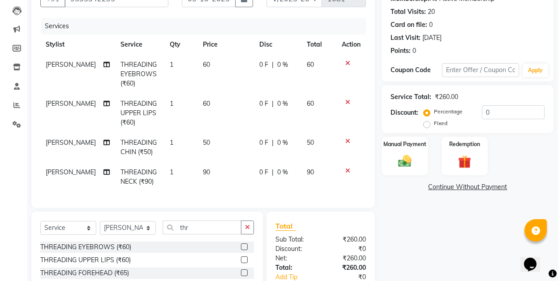
scroll to position [114, 0]
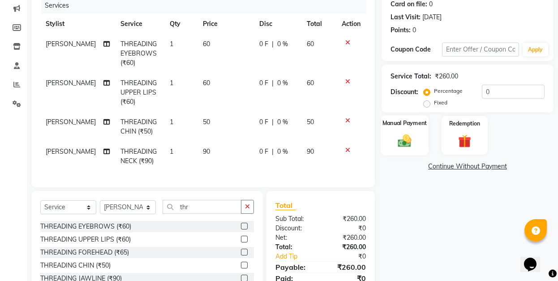
click at [400, 124] on label "Manual Payment" at bounding box center [404, 123] width 45 height 9
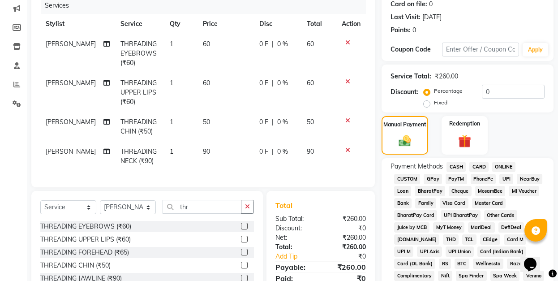
click at [456, 166] on span "CASH" at bounding box center [455, 167] width 19 height 10
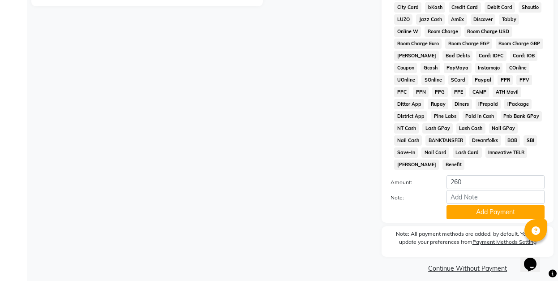
scroll to position [440, 0]
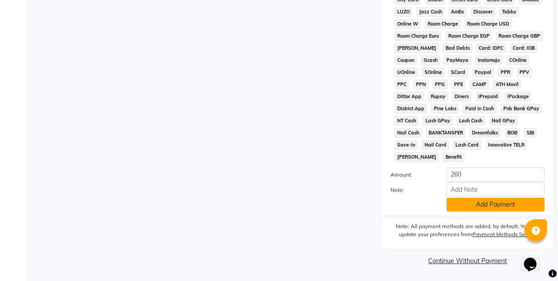
click at [492, 205] on button "Add Payment" at bounding box center [495, 204] width 98 height 14
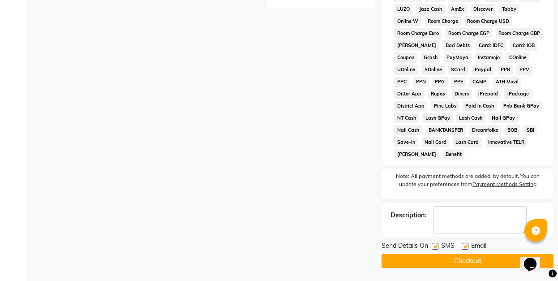
click at [472, 264] on button "Checkout" at bounding box center [467, 261] width 172 height 14
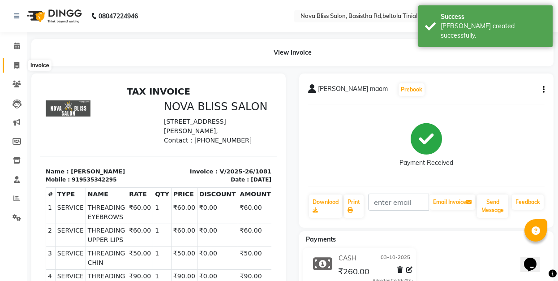
click at [14, 64] on icon at bounding box center [16, 65] width 5 height 7
select select "service"
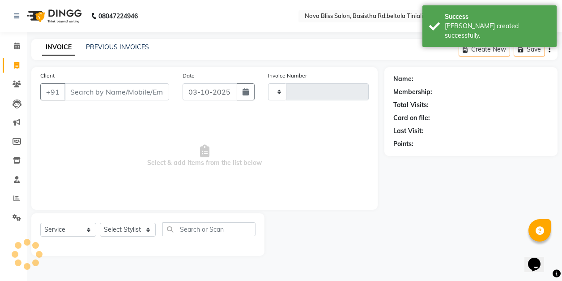
type input "1082"
select select "6211"
click at [17, 46] on icon at bounding box center [17, 46] width 6 height 7
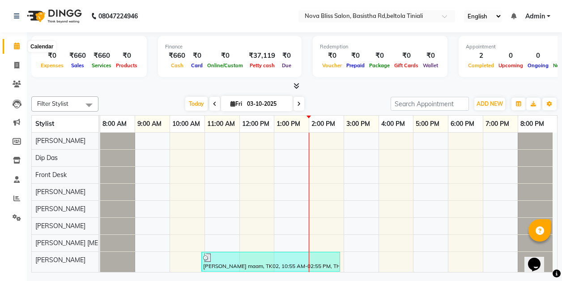
click at [16, 47] on icon at bounding box center [17, 46] width 6 height 7
click at [16, 64] on icon at bounding box center [16, 65] width 5 height 7
select select "6211"
select select "service"
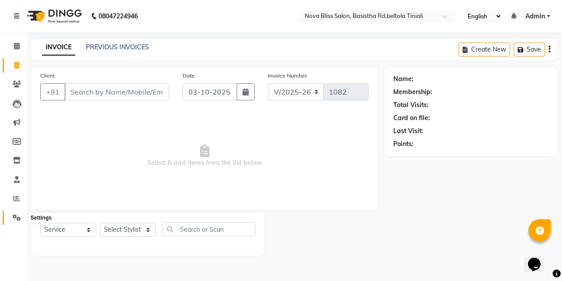
click at [15, 215] on icon at bounding box center [17, 217] width 9 height 7
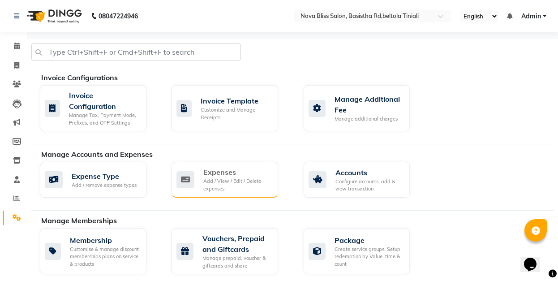
click at [226, 178] on div "Add / View / Edit / Delete expenses" at bounding box center [237, 184] width 68 height 15
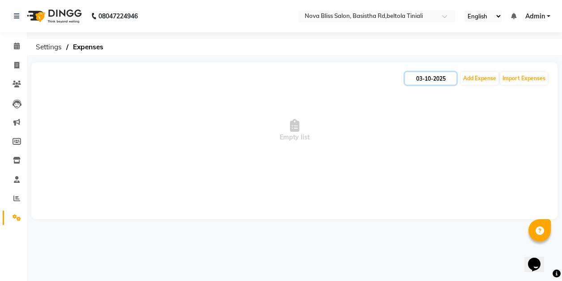
click at [430, 76] on input "03-10-2025" at bounding box center [430, 78] width 51 height 13
select select "10"
select select "2025"
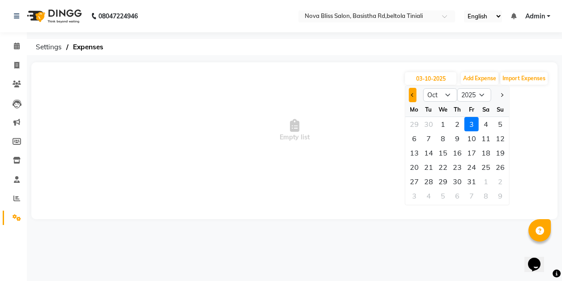
click at [412, 95] on span "Previous month" at bounding box center [413, 95] width 4 height 4
select select "9"
click at [416, 183] on div "29" at bounding box center [414, 181] width 14 height 14
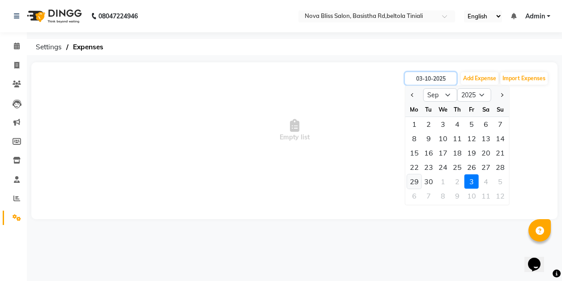
type input "29-09-2025"
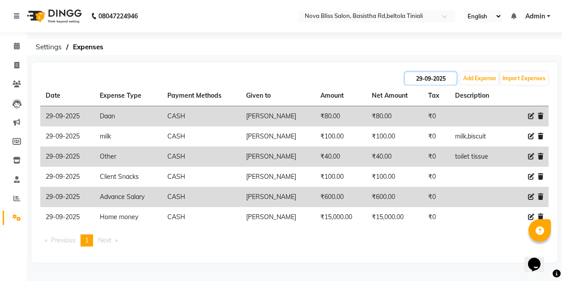
click at [416, 76] on input "29-09-2025" at bounding box center [430, 78] width 51 height 13
select select "9"
select select "2025"
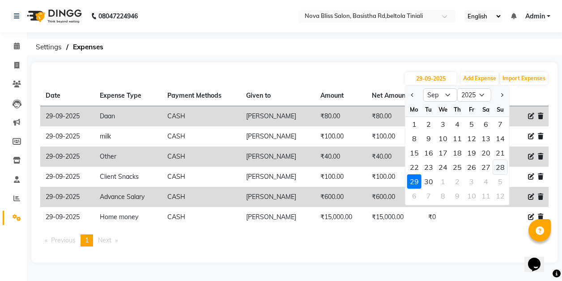
click at [500, 166] on div "28" at bounding box center [500, 167] width 14 height 14
type input "28-09-2025"
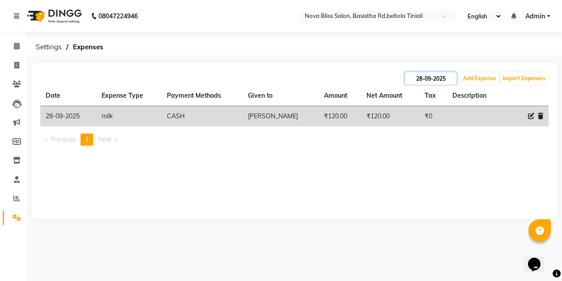
click at [437, 75] on input "28-09-2025" at bounding box center [430, 78] width 51 height 13
select select "9"
select select "2025"
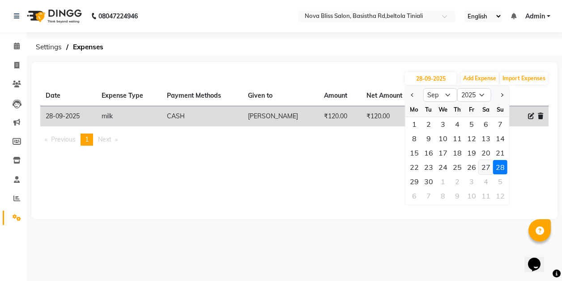
click at [484, 166] on div "27" at bounding box center [486, 167] width 14 height 14
type input "27-09-2025"
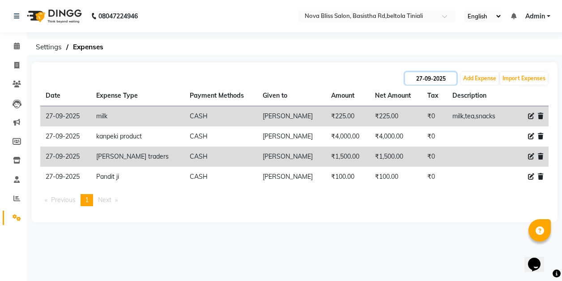
click at [434, 81] on input "27-09-2025" at bounding box center [430, 78] width 51 height 13
select select "9"
select select "2025"
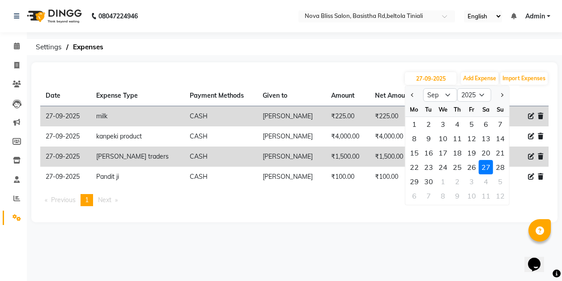
click at [470, 166] on div "26" at bounding box center [472, 167] width 14 height 14
type input "26-09-2025"
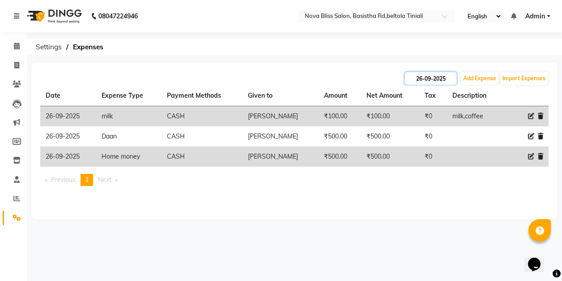
click at [423, 79] on input "26-09-2025" at bounding box center [430, 78] width 51 height 13
select select "9"
select select "2025"
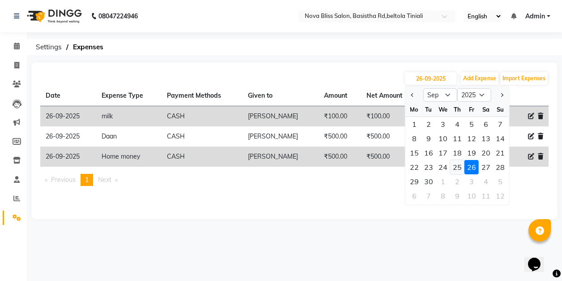
click at [457, 166] on div "25" at bounding box center [457, 167] width 14 height 14
type input "[DATE]"
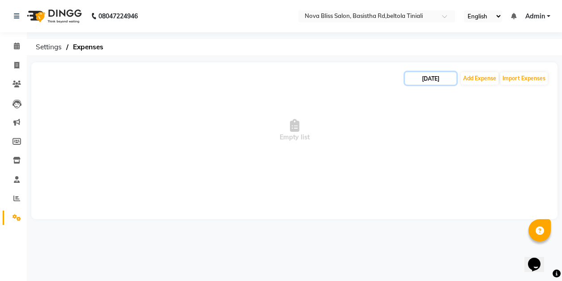
click at [419, 75] on input "[DATE]" at bounding box center [430, 78] width 51 height 13
select select "9"
select select "2025"
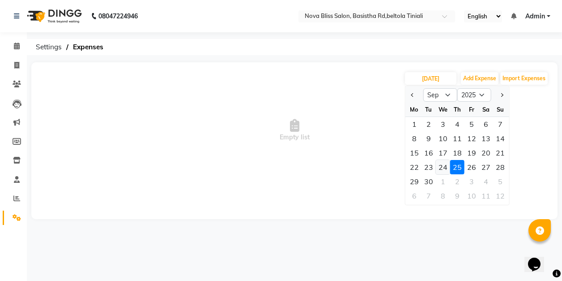
click at [444, 166] on div "24" at bounding box center [443, 167] width 14 height 14
type input "[DATE]"
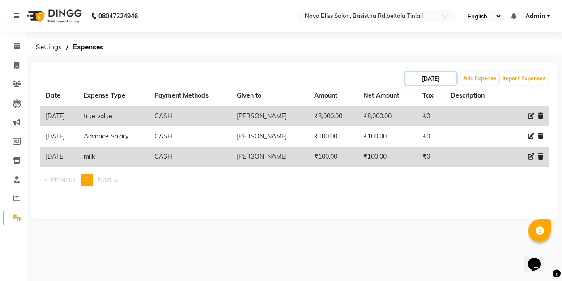
click at [418, 79] on input "[DATE]" at bounding box center [430, 78] width 51 height 13
select select "9"
select select "2025"
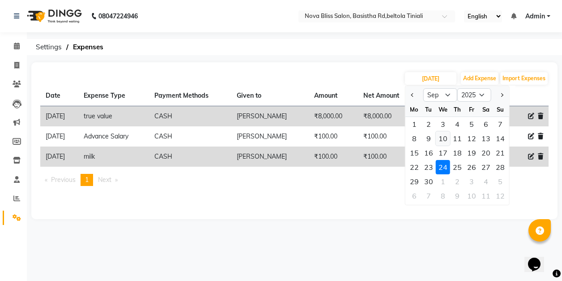
click at [445, 138] on div "10" at bounding box center [443, 138] width 14 height 14
type input "10-09-2025"
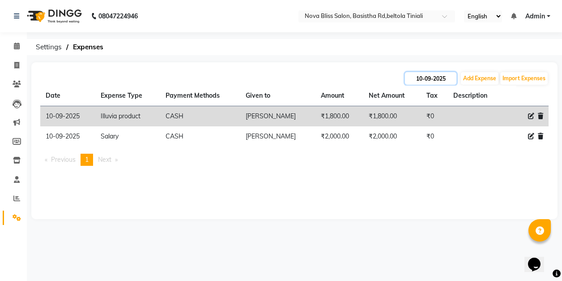
click at [416, 78] on input "10-09-2025" at bounding box center [430, 78] width 51 height 13
select select "9"
select select "2025"
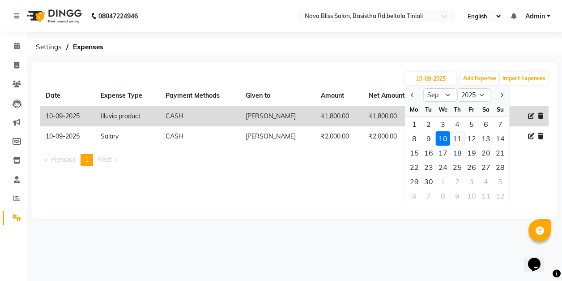
click at [460, 138] on div "11" at bounding box center [457, 138] width 14 height 14
type input "[DATE]"
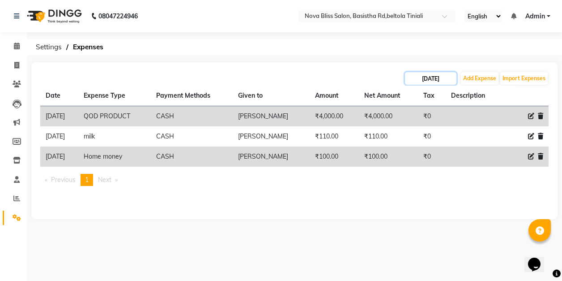
click at [425, 80] on input "[DATE]" at bounding box center [430, 78] width 51 height 13
select select "9"
select select "2025"
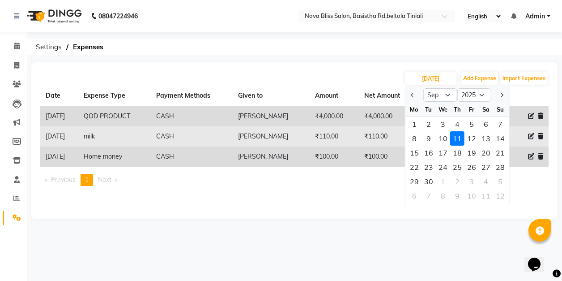
click at [473, 137] on div "12" at bounding box center [472, 138] width 14 height 14
type input "[DATE]"
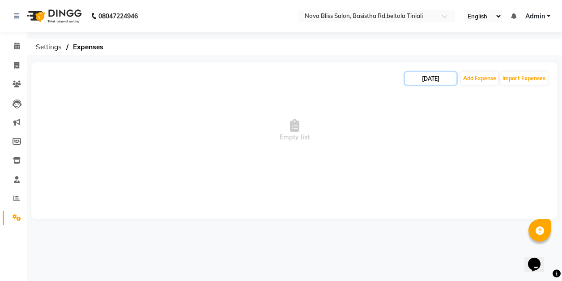
click at [431, 75] on input "[DATE]" at bounding box center [430, 78] width 51 height 13
select select "9"
select select "2025"
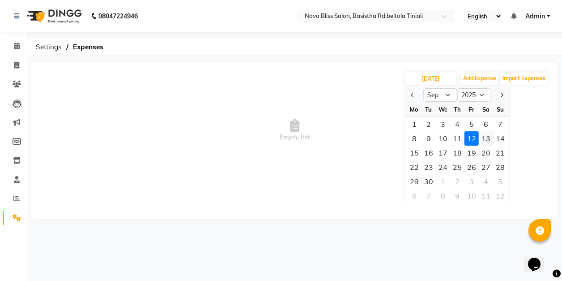
click at [485, 138] on div "13" at bounding box center [486, 138] width 14 height 14
type input "13-09-2025"
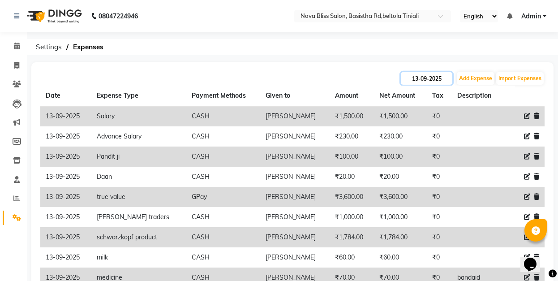
click at [435, 80] on input "13-09-2025" at bounding box center [426, 78] width 51 height 13
select select "9"
select select "2025"
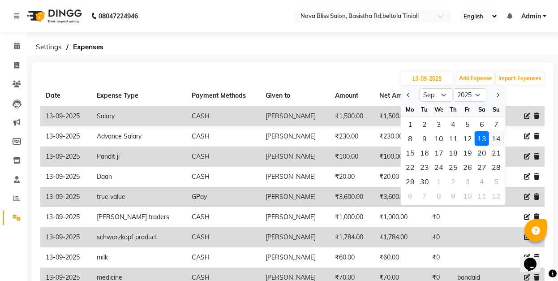
click at [495, 140] on div "14" at bounding box center [496, 138] width 14 height 14
type input "[DATE]"
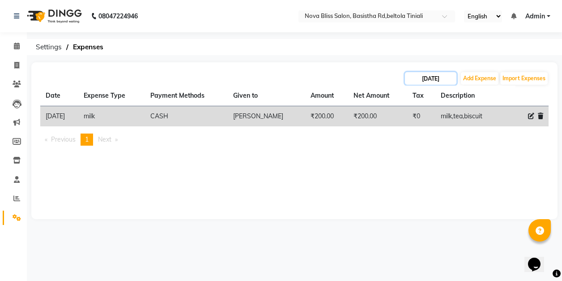
click at [437, 79] on input "[DATE]" at bounding box center [430, 78] width 51 height 13
select select "9"
select select "2025"
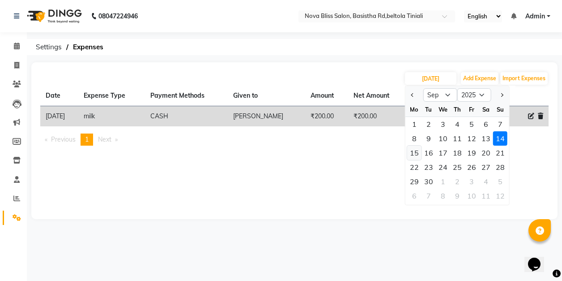
click at [416, 154] on div "15" at bounding box center [414, 152] width 14 height 14
type input "[DATE]"
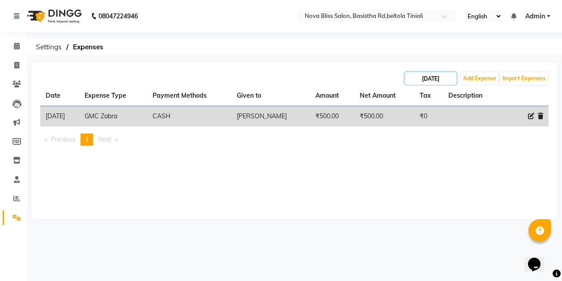
click at [419, 76] on input "[DATE]" at bounding box center [430, 78] width 51 height 13
select select "9"
select select "2025"
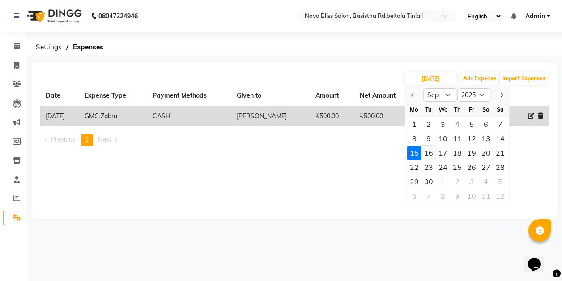
click at [431, 149] on div "16" at bounding box center [429, 152] width 14 height 14
type input "16-09-2025"
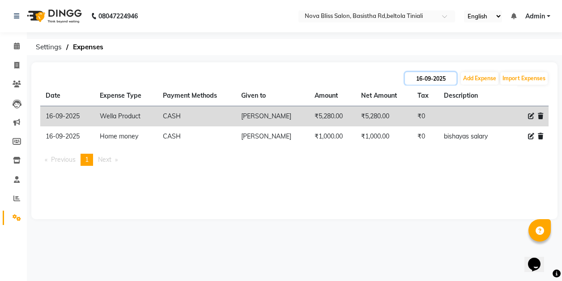
click at [433, 77] on input "16-09-2025" at bounding box center [430, 78] width 51 height 13
select select "9"
select select "2025"
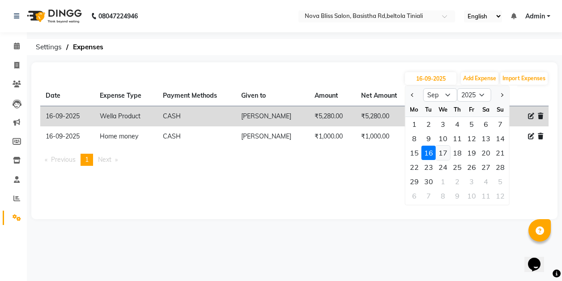
click at [444, 154] on div "17" at bounding box center [443, 152] width 14 height 14
type input "[DATE]"
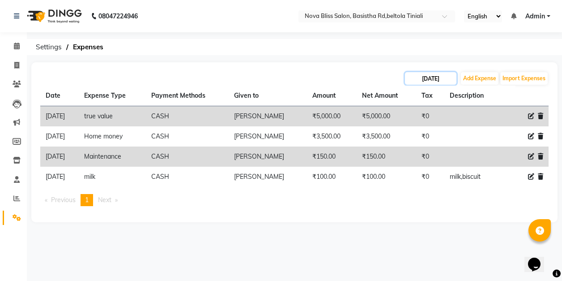
click at [431, 79] on input "[DATE]" at bounding box center [430, 78] width 51 height 13
select select "9"
select select "2025"
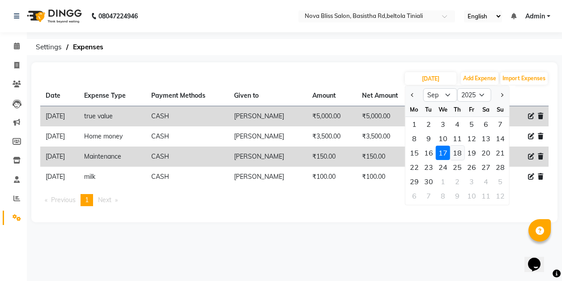
click at [456, 152] on div "18" at bounding box center [457, 152] width 14 height 14
type input "[DATE]"
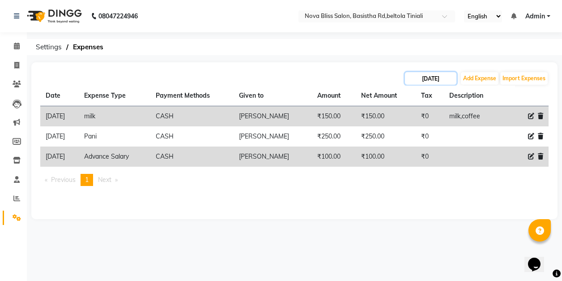
click at [431, 78] on input "[DATE]" at bounding box center [430, 78] width 51 height 13
select select "9"
select select "2025"
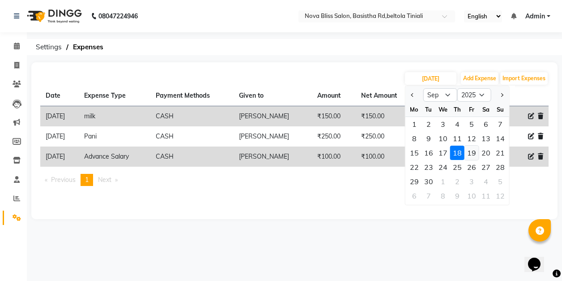
click at [472, 152] on div "19" at bounding box center [472, 152] width 14 height 14
type input "19-09-2025"
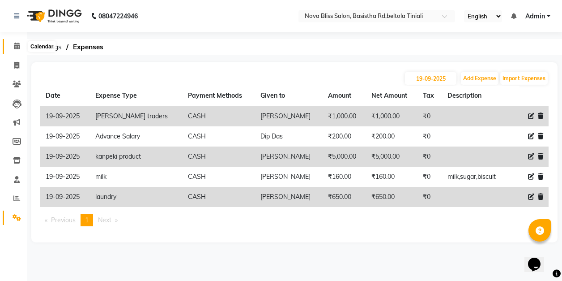
click at [14, 44] on icon at bounding box center [17, 46] width 6 height 7
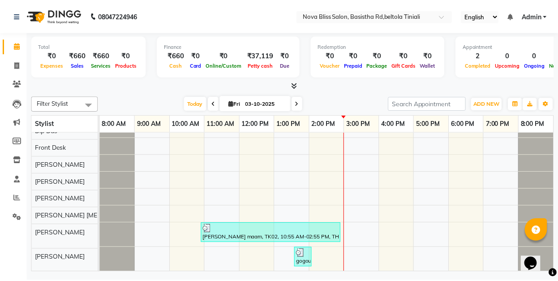
scroll to position [31, 4]
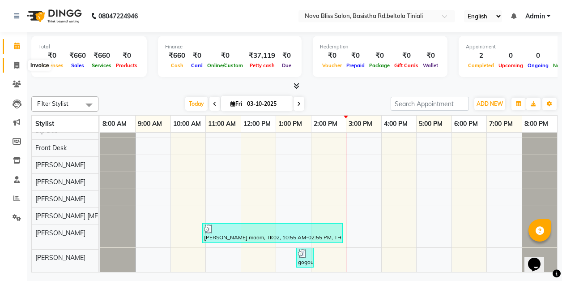
click at [14, 64] on icon at bounding box center [16, 65] width 5 height 7
select select "service"
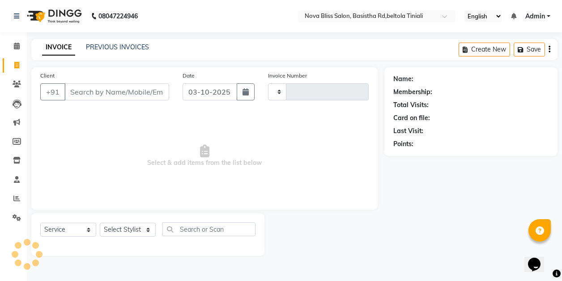
type input "1082"
select select "6211"
click at [125, 232] on select "Select Stylist [PERSON_NAME] [PERSON_NAME] [PERSON_NAME] Dip [PERSON_NAME] jara…" at bounding box center [128, 229] width 56 height 14
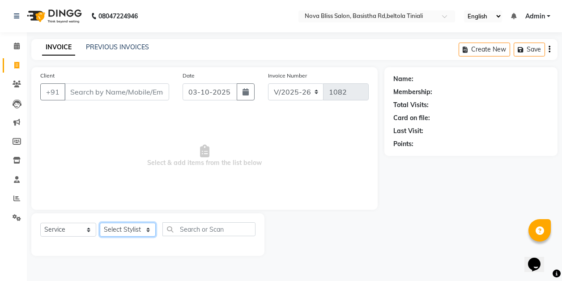
select select "85231"
click at [100, 222] on select "Select Stylist [PERSON_NAME] [PERSON_NAME] [PERSON_NAME] Dip [PERSON_NAME] jara…" at bounding box center [128, 229] width 56 height 14
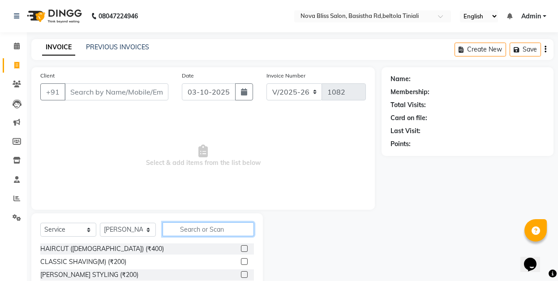
click at [196, 227] on input "text" at bounding box center [207, 229] width 91 height 14
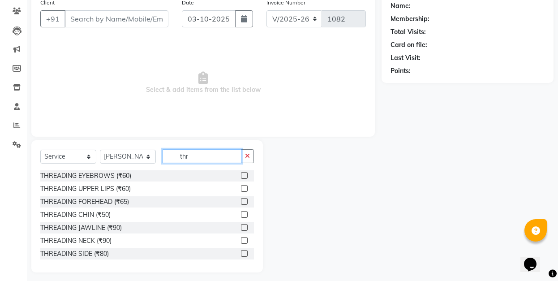
scroll to position [77, 0]
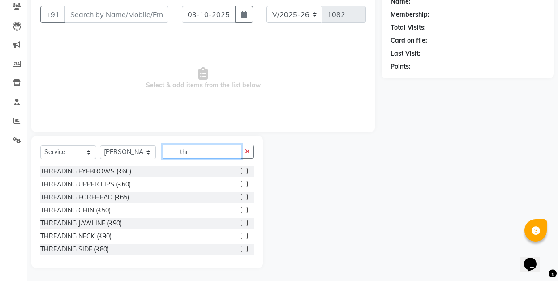
type input "thr"
click at [241, 171] on label at bounding box center [244, 170] width 7 height 7
click at [241, 171] on input "checkbox" at bounding box center [244, 171] width 6 height 6
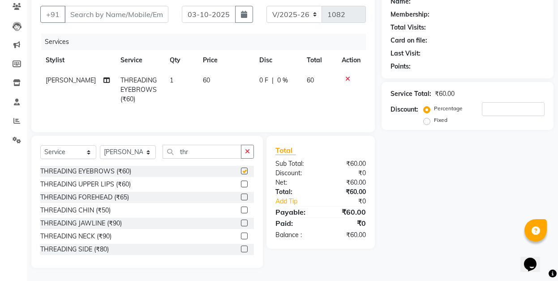
checkbox input "false"
click at [241, 182] on label at bounding box center [244, 183] width 7 height 7
click at [241, 182] on input "checkbox" at bounding box center [244, 184] width 6 height 6
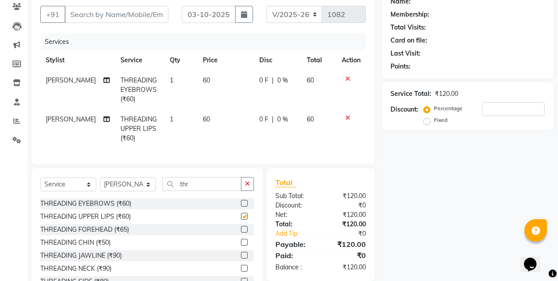
checkbox input "false"
click at [241, 232] on label at bounding box center [244, 229] width 7 height 7
click at [241, 232] on input "checkbox" at bounding box center [244, 229] width 6 height 6
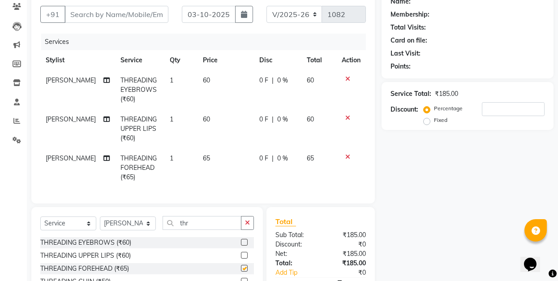
checkbox input "false"
click at [142, 12] on input "Client" at bounding box center [116, 14] width 104 height 17
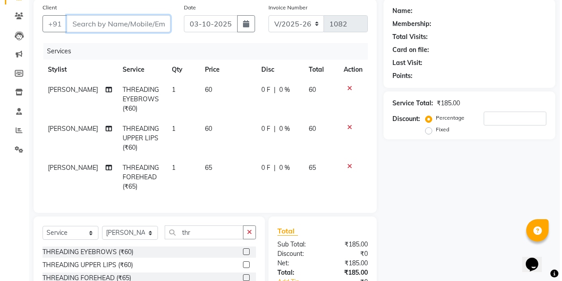
scroll to position [47, 0]
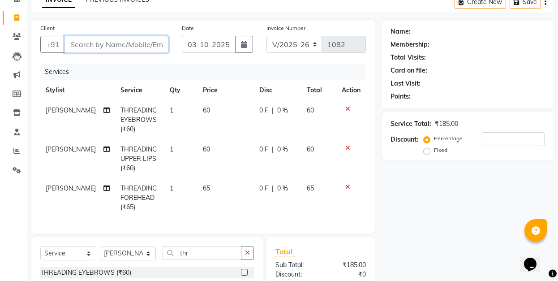
click at [132, 44] on input "Client" at bounding box center [116, 44] width 104 height 17
click at [131, 44] on input "Client" at bounding box center [116, 44] width 104 height 17
type input "8"
type input "0"
type input "8787467514"
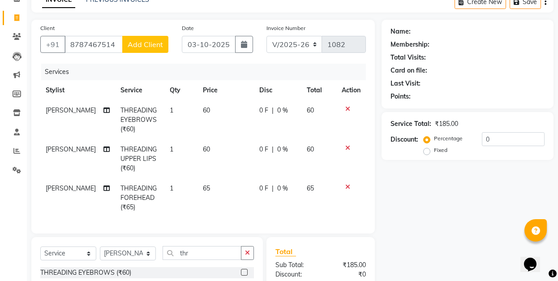
click at [141, 43] on span "Add Client" at bounding box center [145, 44] width 35 height 9
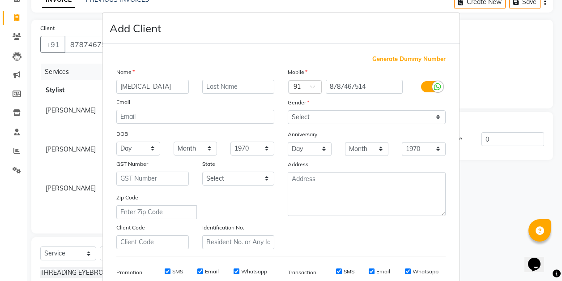
type input "[MEDICAL_DATA]"
click at [241, 87] on input "text" at bounding box center [238, 87] width 73 height 14
click at [322, 114] on select "Select [DEMOGRAPHIC_DATA] [DEMOGRAPHIC_DATA] Other Prefer Not To Say" at bounding box center [367, 117] width 158 height 14
click at [288, 110] on select "Select [DEMOGRAPHIC_DATA] [DEMOGRAPHIC_DATA] Other Prefer Not To Say" at bounding box center [367, 117] width 158 height 14
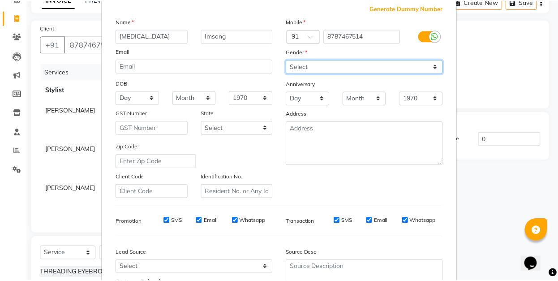
scroll to position [131, 0]
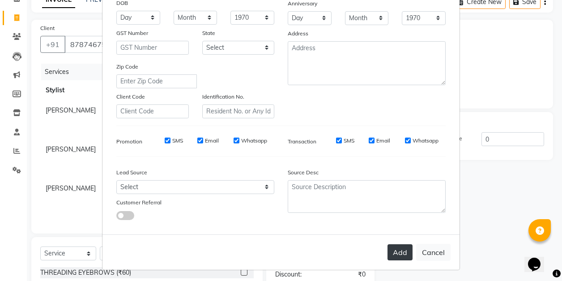
click at [397, 250] on button "Add" at bounding box center [400, 252] width 25 height 16
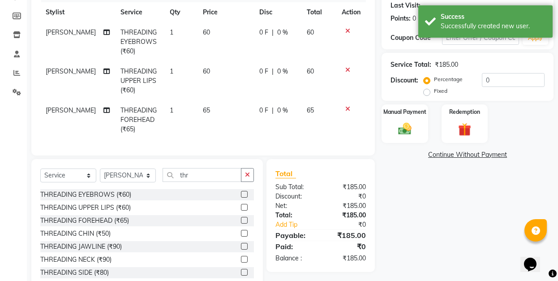
scroll to position [137, 0]
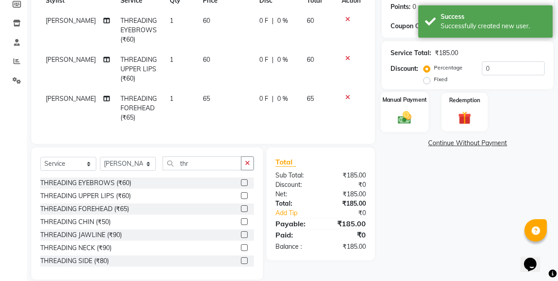
click at [387, 114] on div "Manual Payment" at bounding box center [404, 112] width 48 height 40
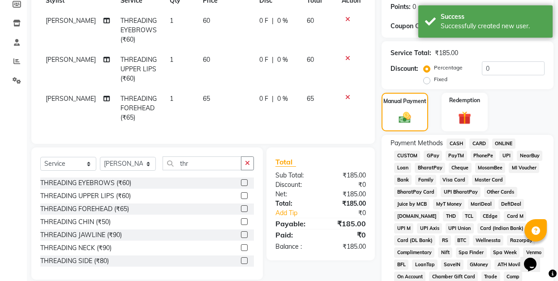
click at [431, 154] on span "GPay" at bounding box center [432, 155] width 18 height 10
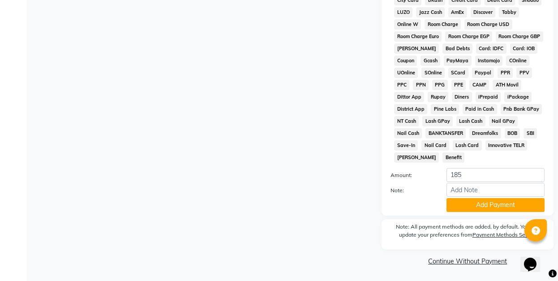
scroll to position [440, 0]
click at [488, 204] on button "Add Payment" at bounding box center [495, 204] width 98 height 14
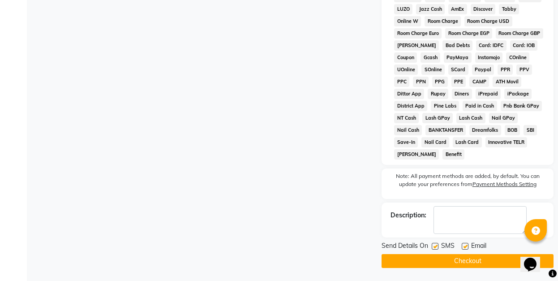
click at [482, 261] on button "Checkout" at bounding box center [467, 261] width 172 height 14
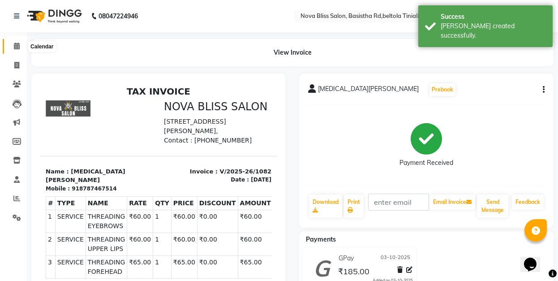
click at [14, 45] on icon at bounding box center [17, 46] width 6 height 7
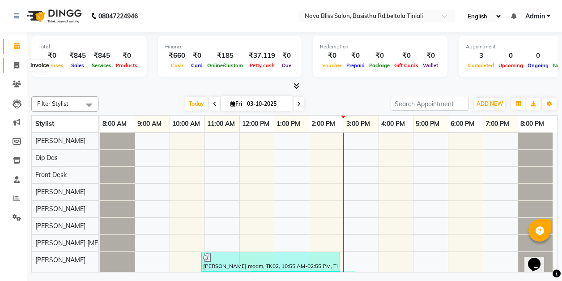
click at [15, 66] on icon at bounding box center [16, 65] width 5 height 7
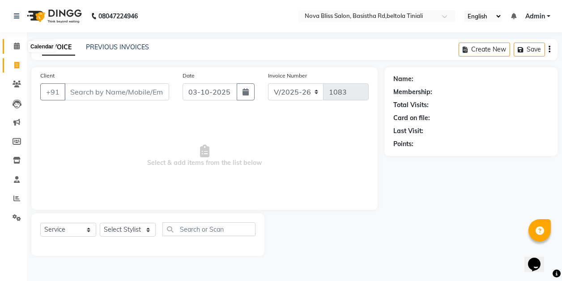
click at [17, 48] on icon at bounding box center [17, 46] width 6 height 7
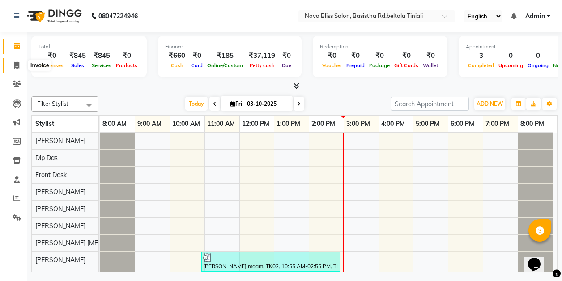
click at [16, 63] on icon at bounding box center [16, 65] width 5 height 7
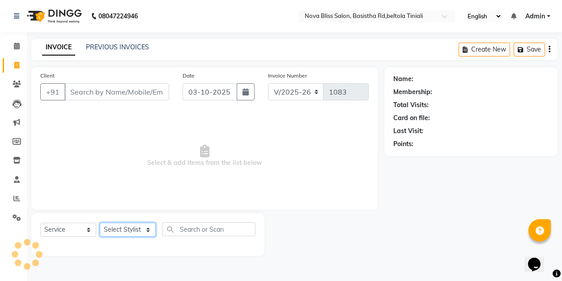
click at [133, 229] on select "Select Stylist" at bounding box center [128, 229] width 56 height 14
click at [100, 222] on select "Select Stylist [PERSON_NAME] [PERSON_NAME] [PERSON_NAME] Dip [PERSON_NAME] jara…" at bounding box center [128, 229] width 56 height 14
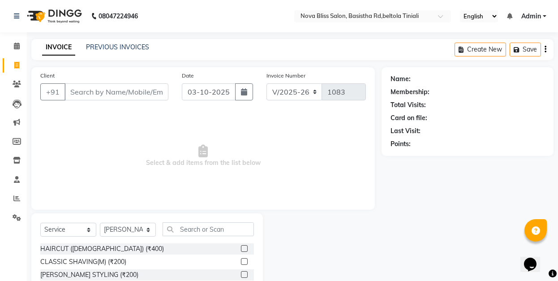
click at [241, 248] on label at bounding box center [244, 248] width 7 height 7
click at [241, 248] on input "checkbox" at bounding box center [244, 249] width 6 height 6
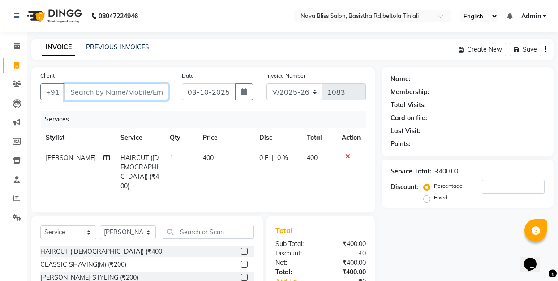
click at [129, 90] on input "Client" at bounding box center [116, 91] width 104 height 17
click at [127, 91] on input "Client" at bounding box center [116, 91] width 104 height 17
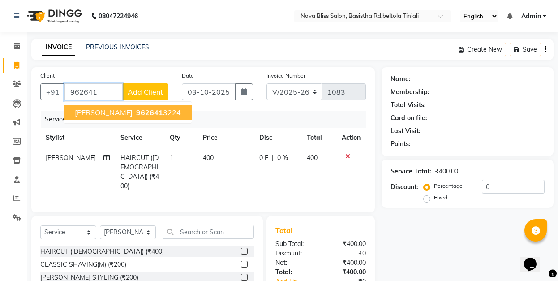
click at [136, 109] on span "962641" at bounding box center [149, 112] width 27 height 9
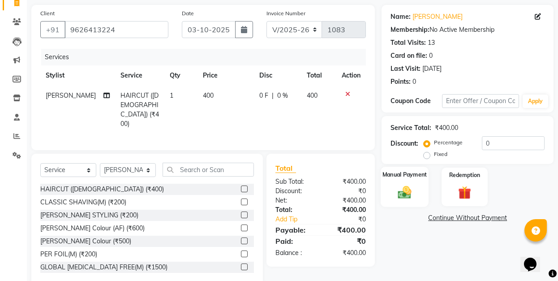
scroll to position [77, 0]
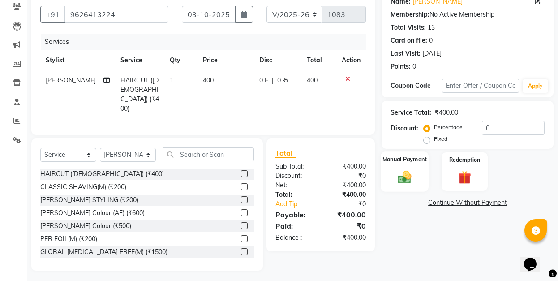
click at [408, 175] on img at bounding box center [404, 177] width 22 height 16
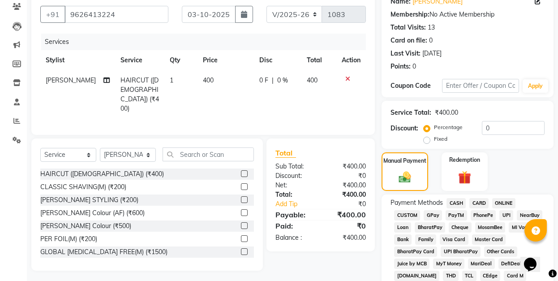
click at [457, 202] on span "CASH" at bounding box center [455, 203] width 19 height 10
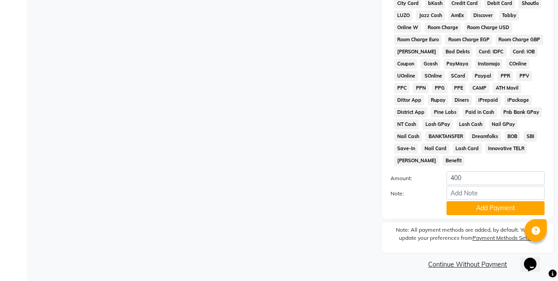
scroll to position [440, 0]
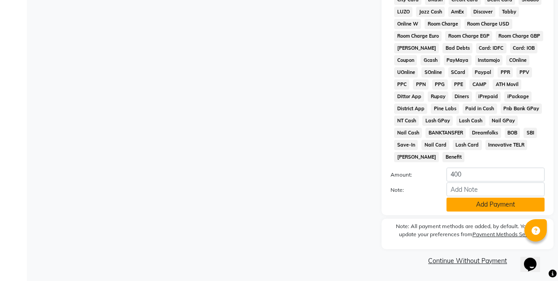
click at [476, 206] on button "Add Payment" at bounding box center [495, 204] width 98 height 14
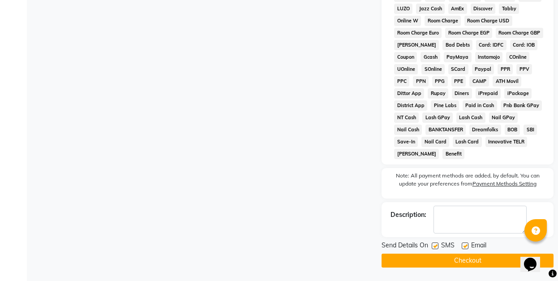
scroll to position [443, 0]
drag, startPoint x: 473, startPoint y: 258, endPoint x: 491, endPoint y: 251, distance: 19.7
click at [474, 258] on button "Checkout" at bounding box center [467, 260] width 172 height 14
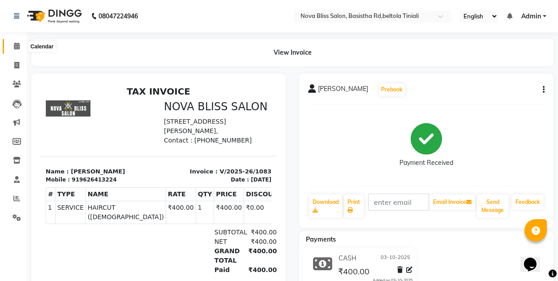
click at [15, 46] on icon at bounding box center [17, 46] width 6 height 7
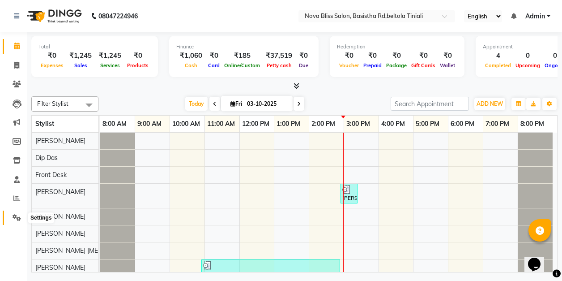
click at [15, 218] on icon at bounding box center [17, 217] width 9 height 7
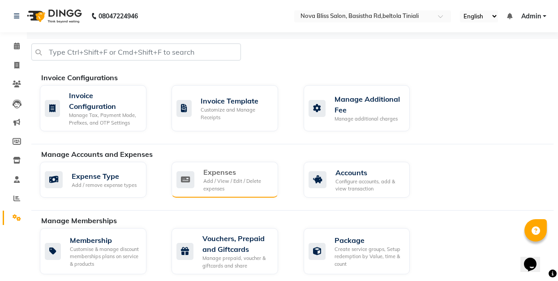
click at [222, 181] on div "Add / View / Edit / Delete expenses" at bounding box center [237, 184] width 68 height 15
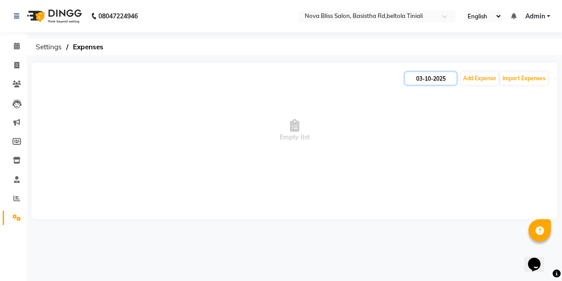
click at [427, 77] on input "03-10-2025" at bounding box center [430, 78] width 51 height 13
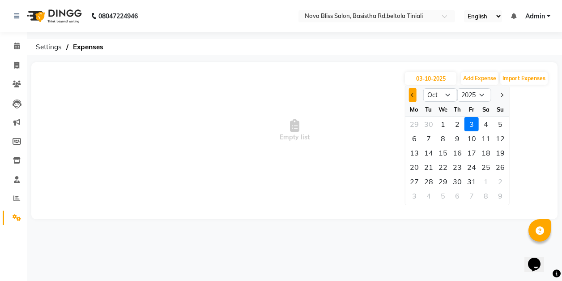
click at [411, 94] on span "Previous month" at bounding box center [413, 95] width 4 height 4
click at [429, 180] on div "30" at bounding box center [429, 181] width 14 height 14
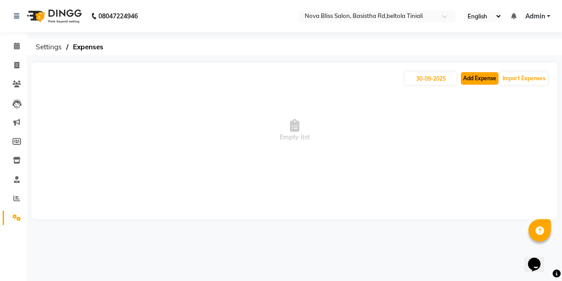
click at [471, 78] on button "Add Expense" at bounding box center [480, 78] width 38 height 13
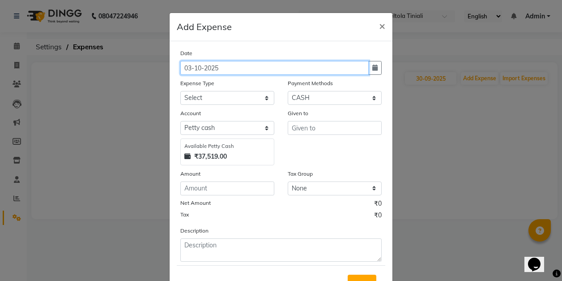
click at [189, 65] on input "03-10-2025" at bounding box center [274, 68] width 188 height 14
click at [195, 66] on input "[DATE]" at bounding box center [274, 68] width 188 height 14
click at [199, 66] on input "30-90-2025" at bounding box center [274, 68] width 188 height 14
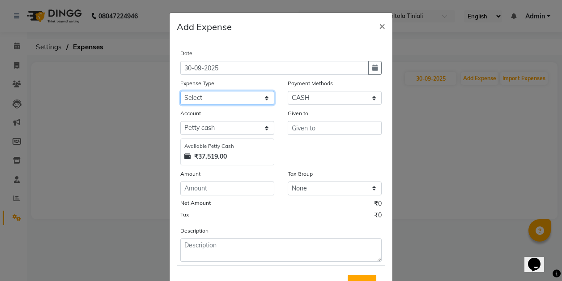
click at [201, 95] on select "Select AC repeair Advance Salary BEAUY ZONE biolume product cash return to clie…" at bounding box center [227, 98] width 94 height 14
click at [180, 91] on select "Select AC repeair Advance Salary BEAUY ZONE biolume product cash return to clie…" at bounding box center [227, 98] width 94 height 14
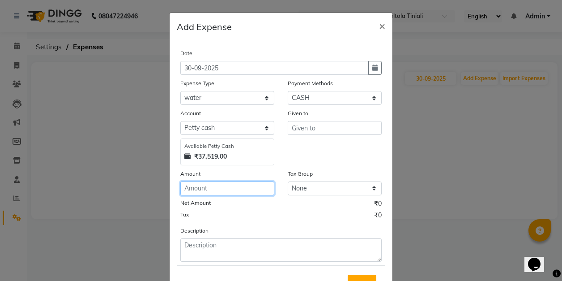
click at [192, 184] on input "number" at bounding box center [227, 188] width 94 height 14
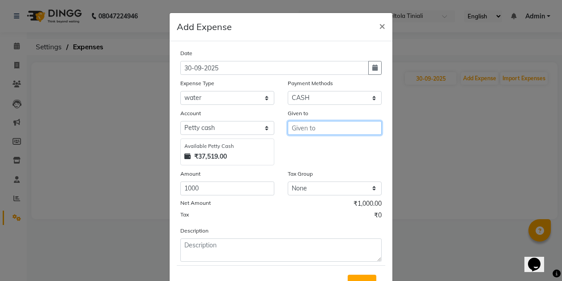
click at [316, 127] on input "text" at bounding box center [335, 128] width 94 height 14
click at [314, 144] on ngb-highlight "B [PERSON_NAME]" at bounding box center [325, 146] width 53 height 9
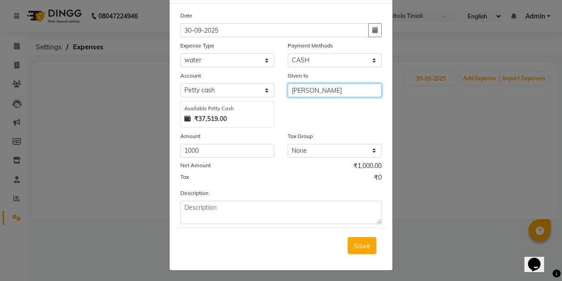
scroll to position [38, 0]
click at [360, 244] on span "Save" at bounding box center [362, 244] width 17 height 9
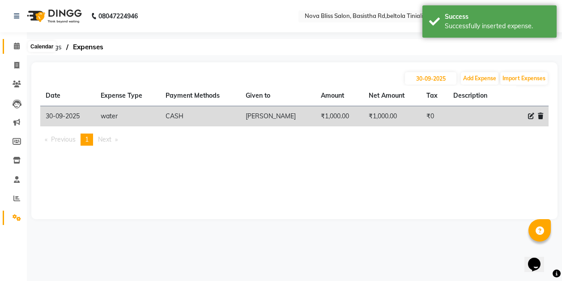
click at [14, 46] on icon at bounding box center [17, 46] width 6 height 7
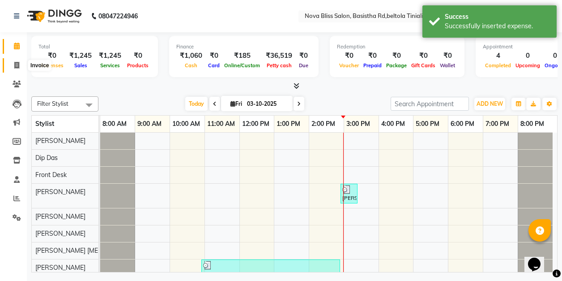
click at [18, 64] on icon at bounding box center [16, 65] width 5 height 7
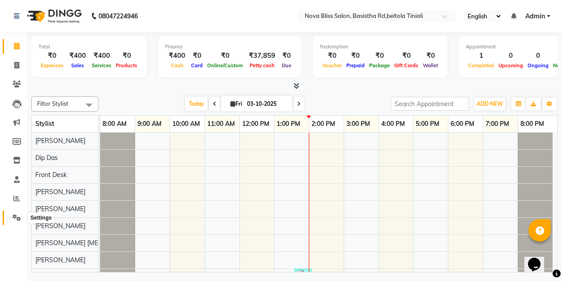
click at [15, 216] on icon at bounding box center [17, 217] width 9 height 7
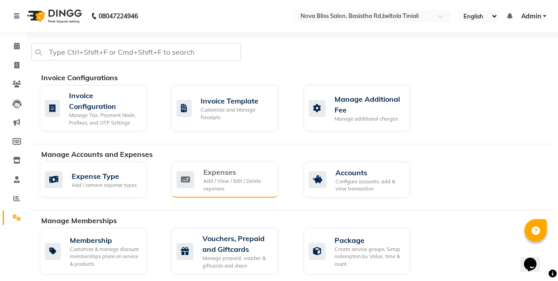
click at [203, 175] on div "Expenses" at bounding box center [237, 171] width 68 height 11
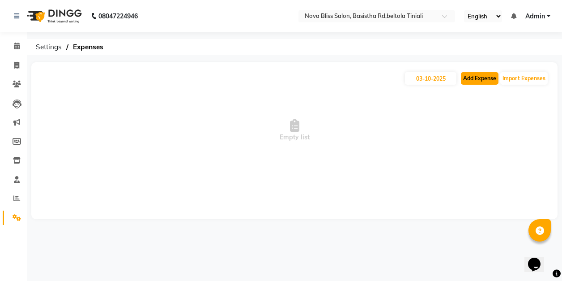
click at [474, 79] on button "Add Expense" at bounding box center [480, 78] width 38 height 13
select select "1"
select select "5200"
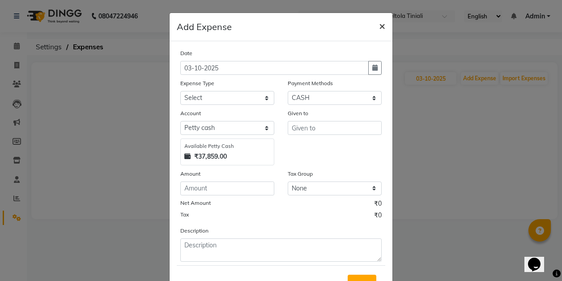
click at [379, 24] on span "×" at bounding box center [382, 25] width 6 height 13
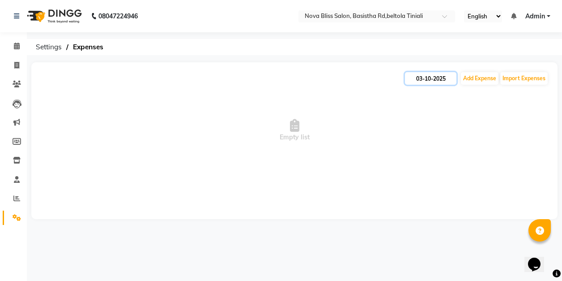
click at [437, 79] on input "03-10-2025" at bounding box center [430, 78] width 51 height 13
select select "10"
select select "2025"
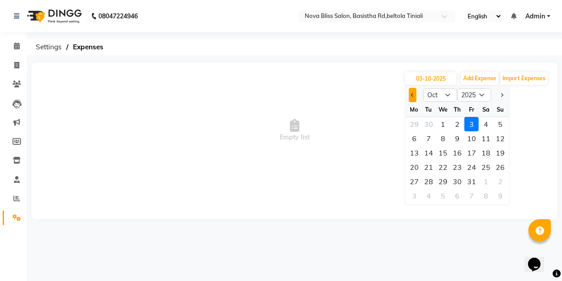
click at [411, 94] on span "Previous month" at bounding box center [413, 95] width 4 height 4
select select "9"
click at [442, 152] on div "17" at bounding box center [443, 152] width 14 height 14
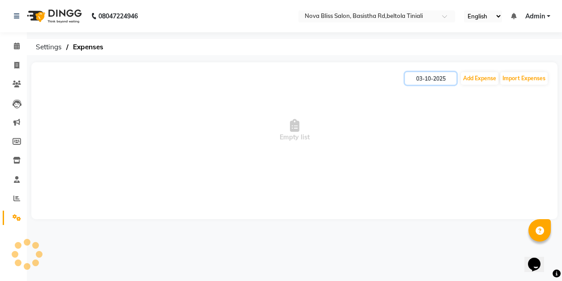
type input "[DATE]"
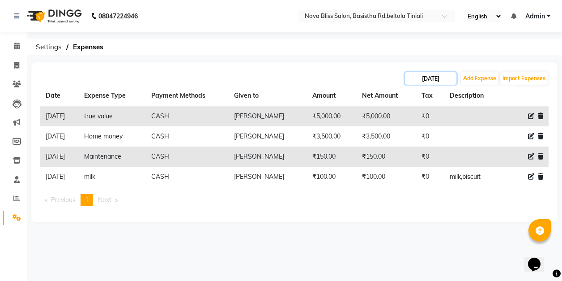
click at [426, 80] on input "[DATE]" at bounding box center [430, 78] width 51 height 13
select select "9"
select select "2025"
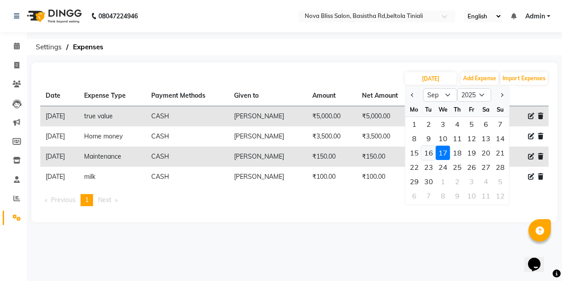
click at [430, 152] on div "16" at bounding box center [429, 152] width 14 height 14
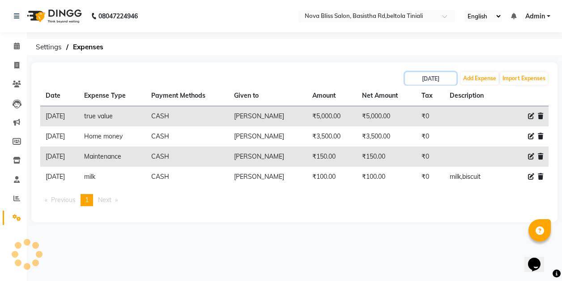
type input "16-09-2025"
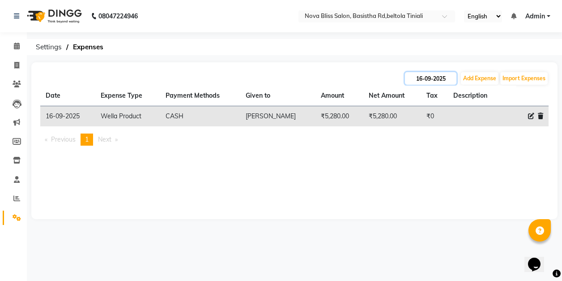
click at [438, 78] on input "16-09-2025" at bounding box center [430, 78] width 51 height 13
select select "9"
select select "2025"
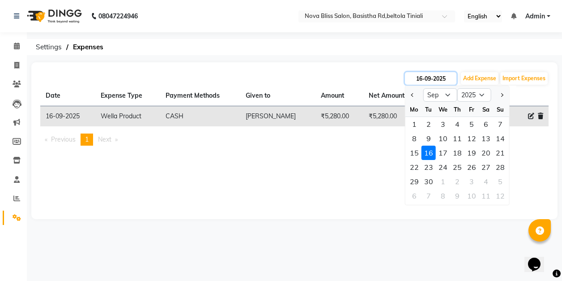
click at [438, 78] on input "16-09-2025" at bounding box center [430, 78] width 51 height 13
click at [469, 77] on button "Add Expense" at bounding box center [480, 78] width 38 height 13
select select "1"
select select "5200"
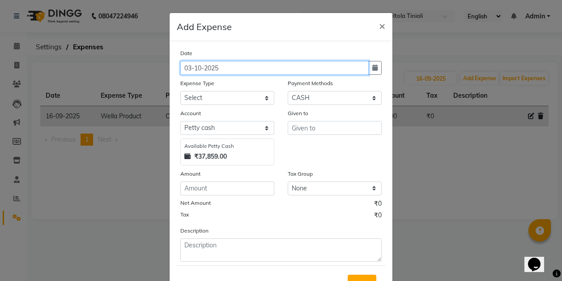
click at [189, 67] on input "03-10-2025" at bounding box center [274, 68] width 188 height 14
click at [184, 66] on input "0-10-2025" at bounding box center [274, 68] width 188 height 14
click at [199, 67] on input "16-10-2025" at bounding box center [274, 68] width 188 height 14
type input "16-09-2025"
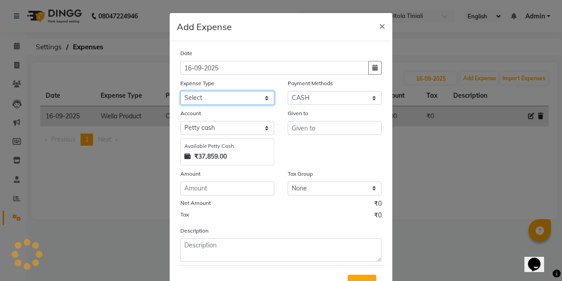
click at [201, 97] on select "Select AC repeair Advance Salary BEAUY ZONE biolume product cash return to clie…" at bounding box center [227, 98] width 94 height 14
select select "16543"
click at [180, 91] on select "Select AC repeair Advance Salary BEAUY ZONE biolume product cash return to clie…" at bounding box center [227, 98] width 94 height 14
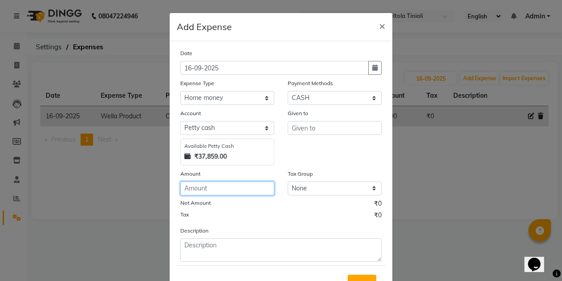
click at [200, 186] on input "number" at bounding box center [227, 188] width 94 height 14
type input "1000"
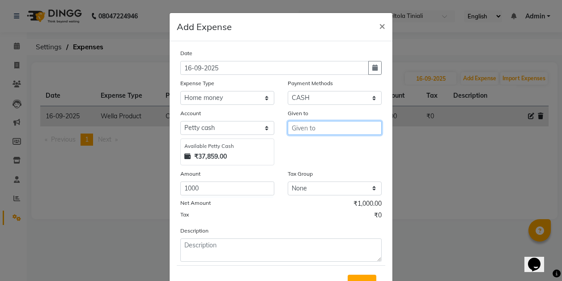
click at [307, 128] on input "text" at bounding box center [335, 128] width 94 height 14
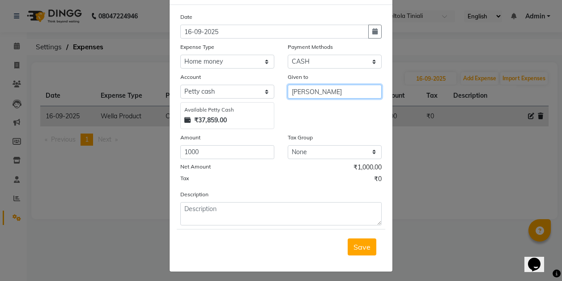
scroll to position [38, 0]
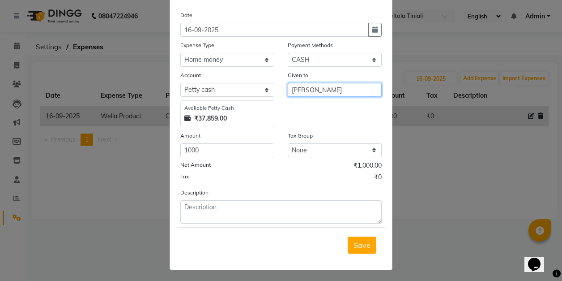
type input "[PERSON_NAME]"
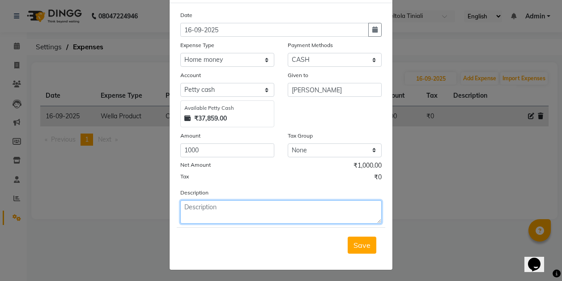
click at [209, 213] on textarea at bounding box center [280, 211] width 201 height 23
type textarea "bishayas salary"
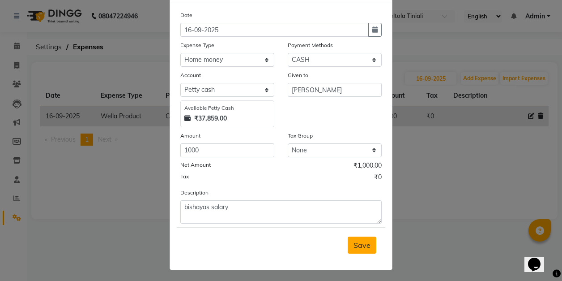
click at [364, 244] on span "Save" at bounding box center [362, 244] width 17 height 9
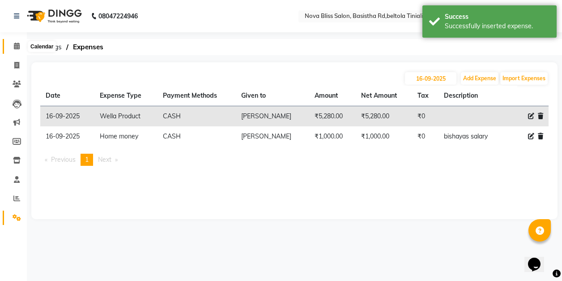
click at [14, 45] on icon at bounding box center [17, 46] width 6 height 7
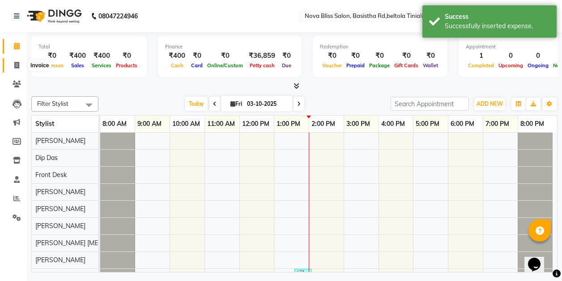
click at [16, 64] on icon at bounding box center [16, 65] width 5 height 7
select select "service"
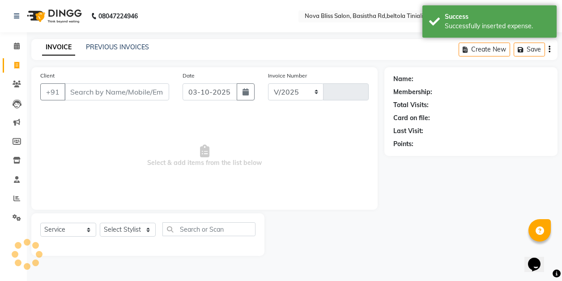
select select "6211"
type input "1081"
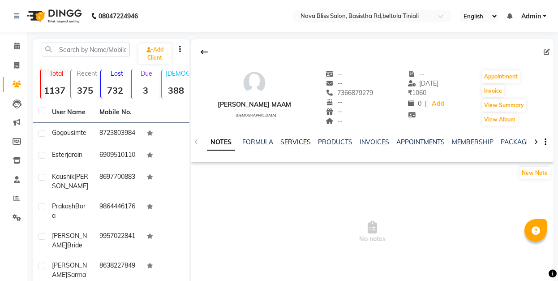
click at [292, 140] on link "SERVICES" at bounding box center [295, 142] width 30 height 8
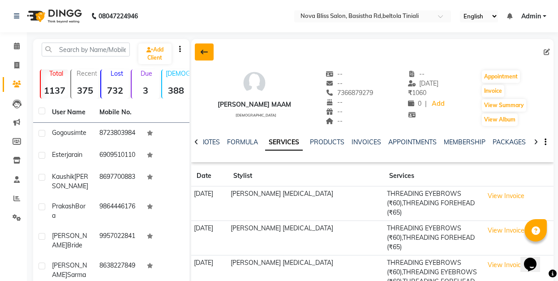
click at [201, 50] on icon at bounding box center [204, 51] width 7 height 7
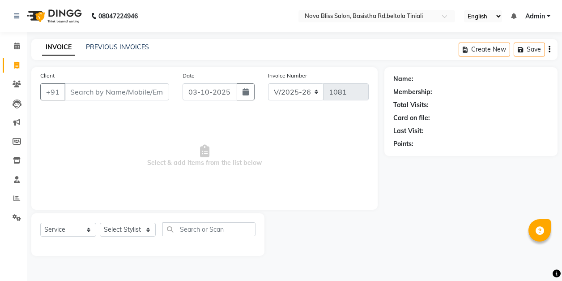
select select "6211"
select select "service"
